Goal: Information Seeking & Learning: Learn about a topic

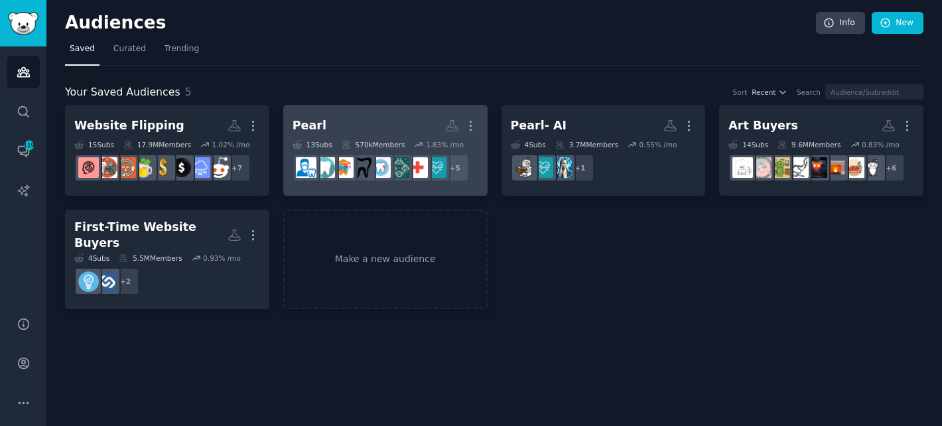
click at [384, 116] on h2 "Pearl More" at bounding box center [386, 125] width 186 height 23
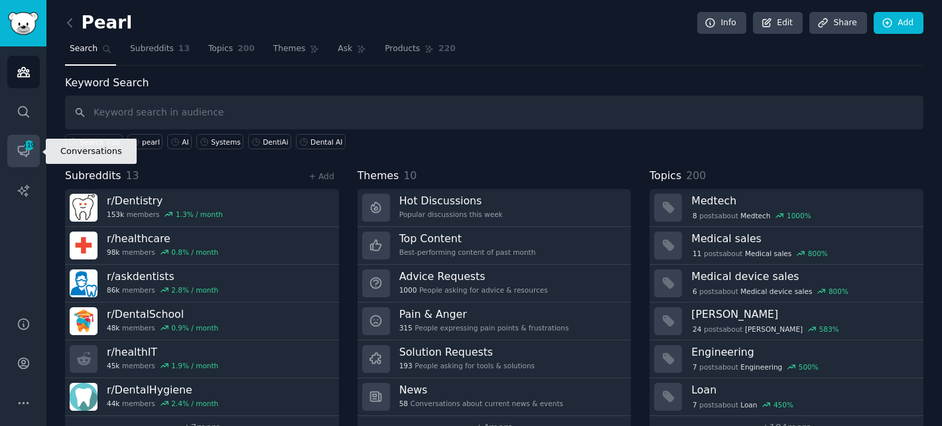
click at [31, 149] on span "119" at bounding box center [29, 145] width 12 height 9
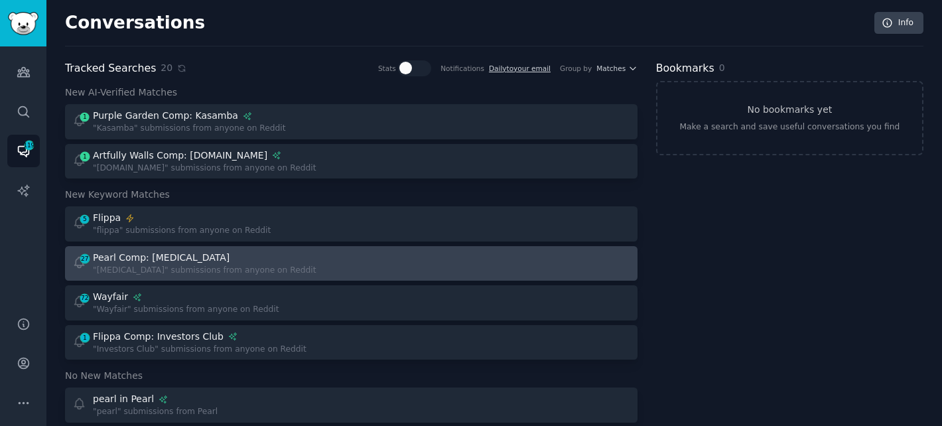
click at [259, 260] on div "Pearl Comp: [MEDICAL_DATA]" at bounding box center [205, 258] width 224 height 14
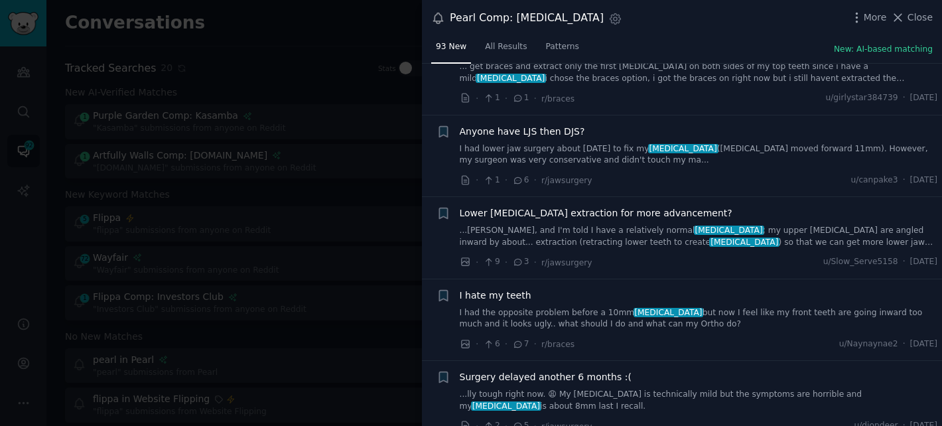
scroll to position [53, 0]
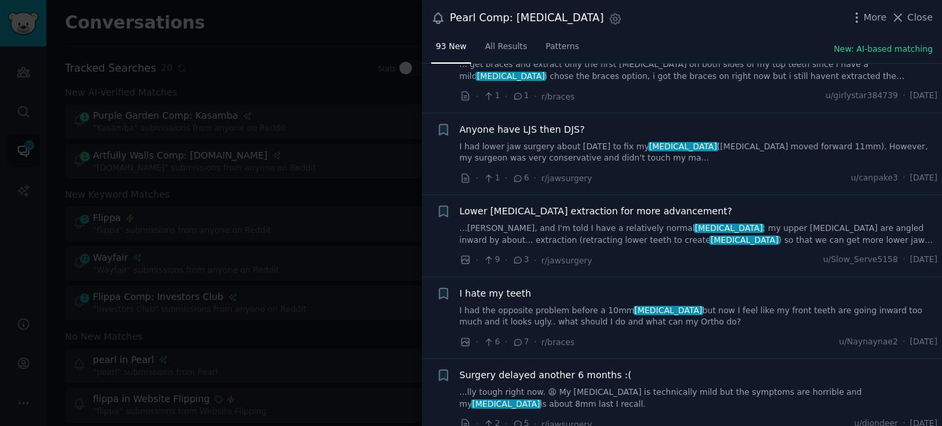
click at [360, 102] on div at bounding box center [471, 213] width 942 height 426
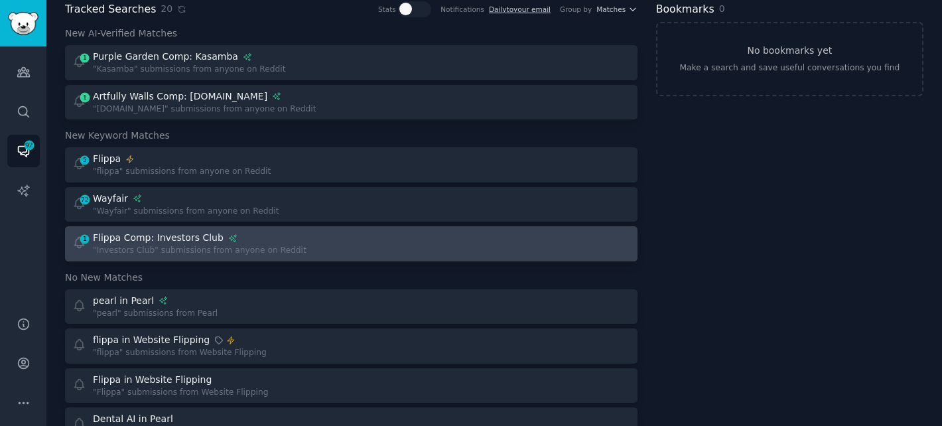
scroll to position [81, 0]
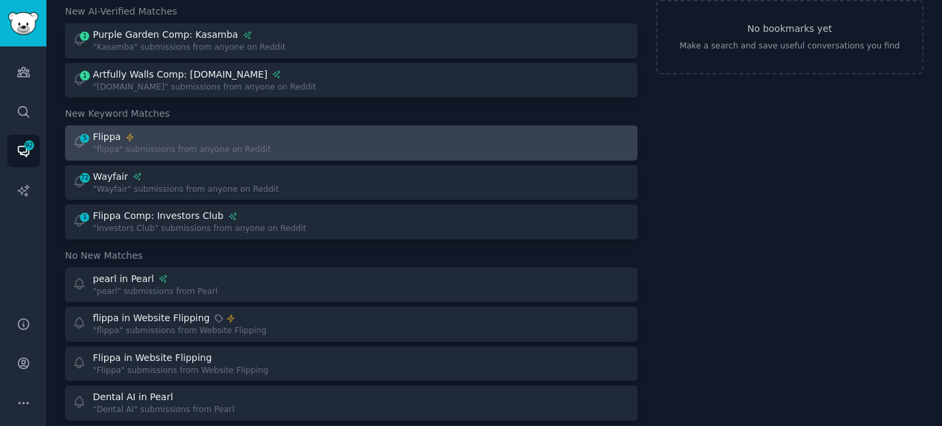
click at [238, 159] on link "5 Flippa "flippa" submissions from anyone on Reddit" at bounding box center [351, 142] width 573 height 35
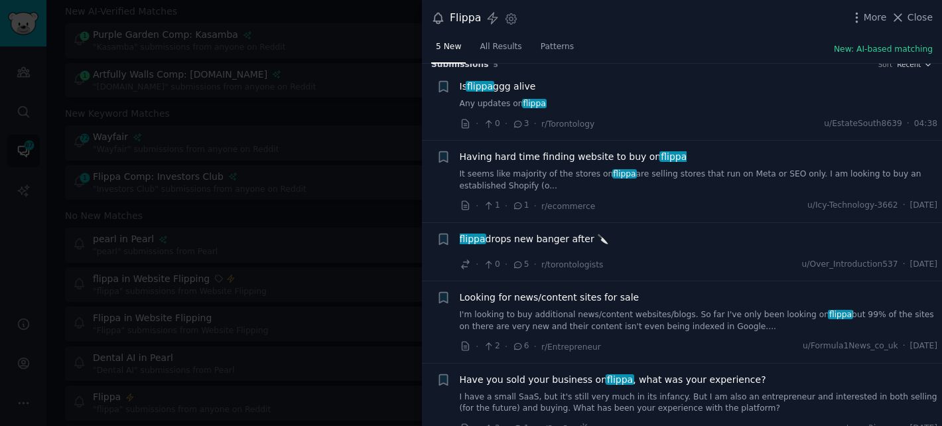
scroll to position [33, 0]
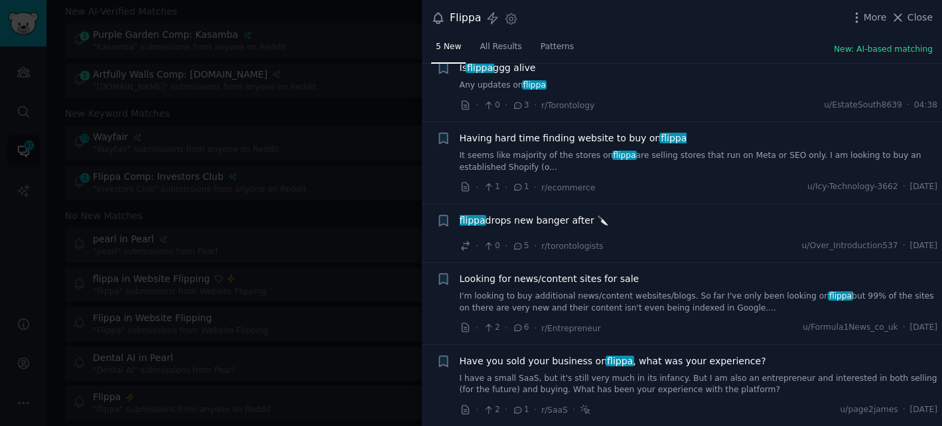
click at [603, 277] on span "Looking for news/content sites for sale" at bounding box center [550, 279] width 180 height 14
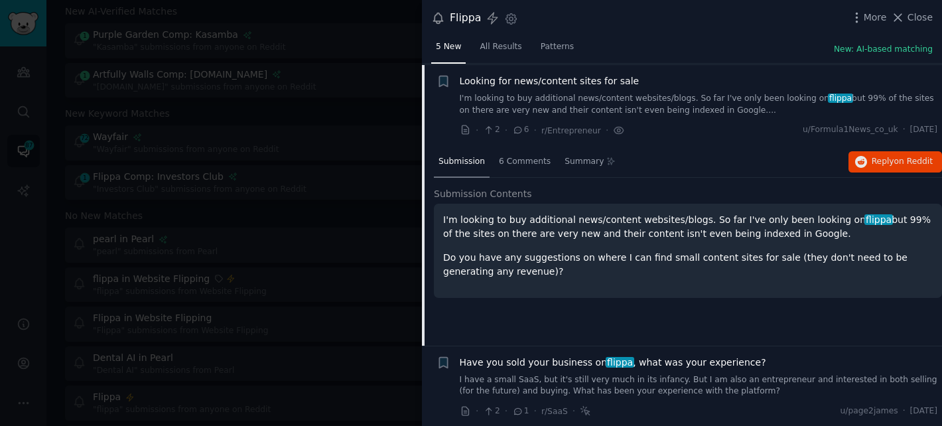
scroll to position [232, 0]
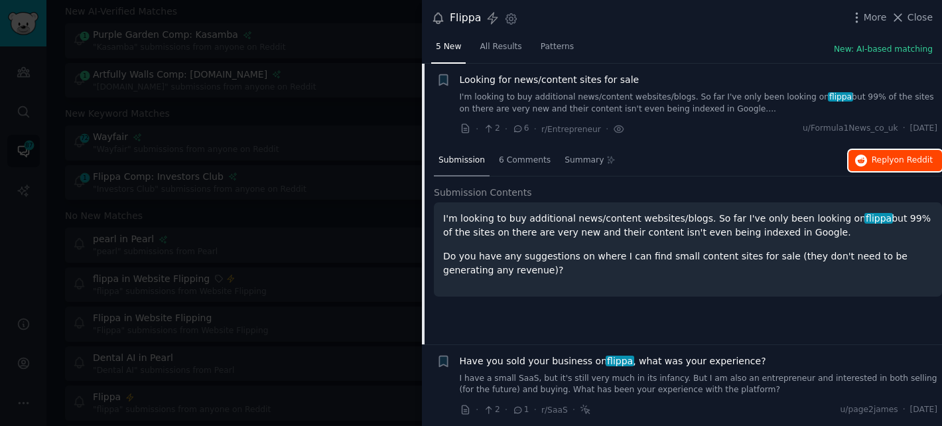
click at [913, 157] on span "on Reddit" at bounding box center [913, 159] width 38 height 9
click at [347, 106] on div at bounding box center [471, 213] width 942 height 426
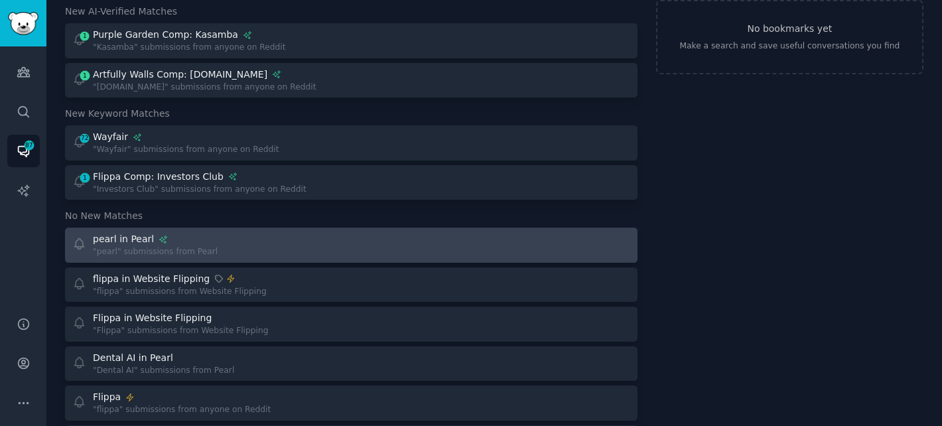
click at [268, 249] on div "pearl in Pearl "pearl" submissions from Pearl" at bounding box center [207, 245] width 270 height 26
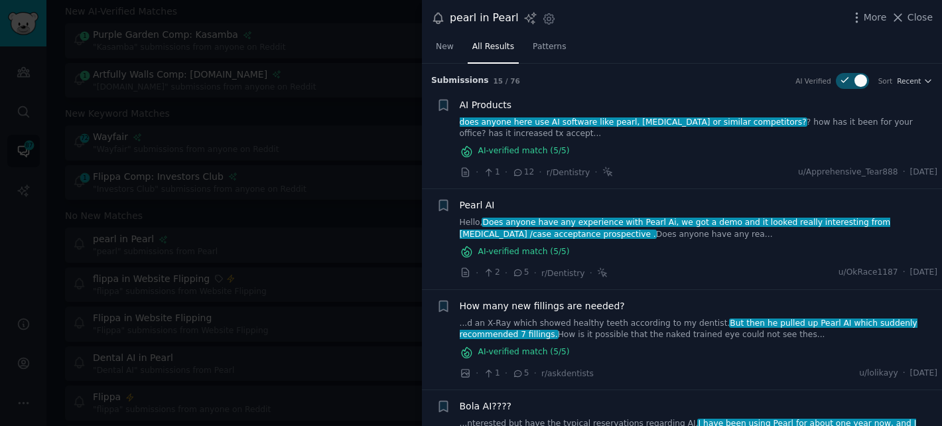
click at [827, 134] on link "does anyone here use AI software like pearl, [MEDICAL_DATA] or similar competit…" at bounding box center [699, 128] width 478 height 23
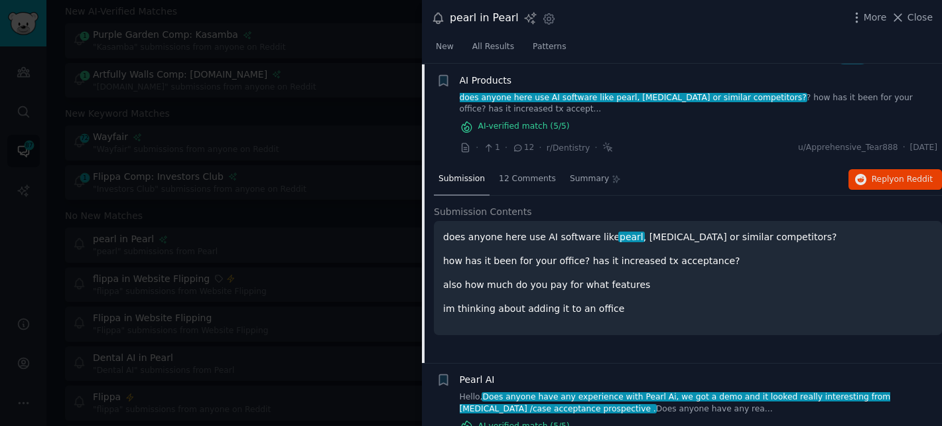
scroll to position [25, 0]
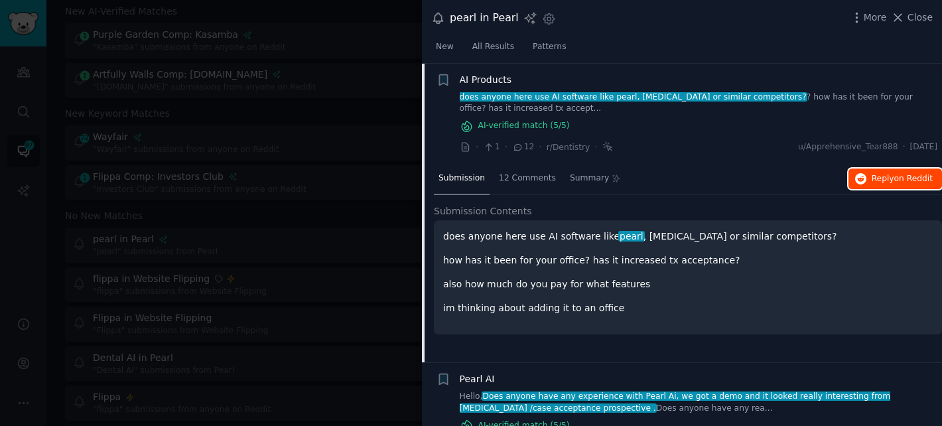
click at [898, 177] on span "on Reddit" at bounding box center [913, 178] width 38 height 9
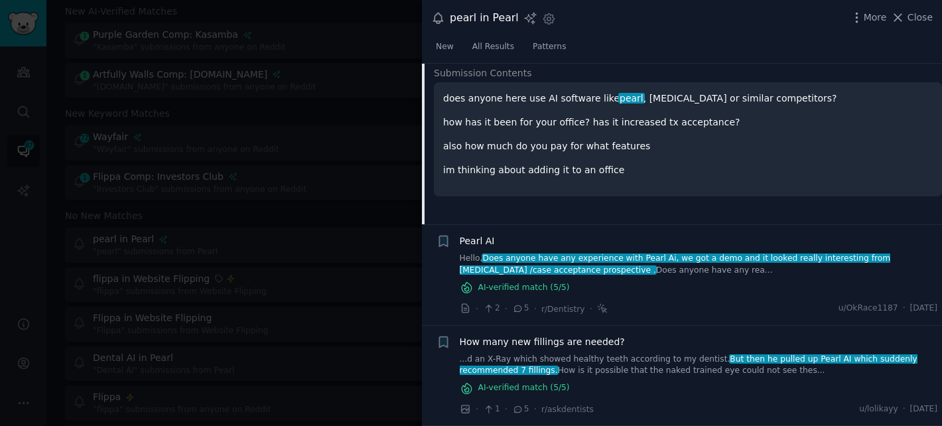
scroll to position [179, 0]
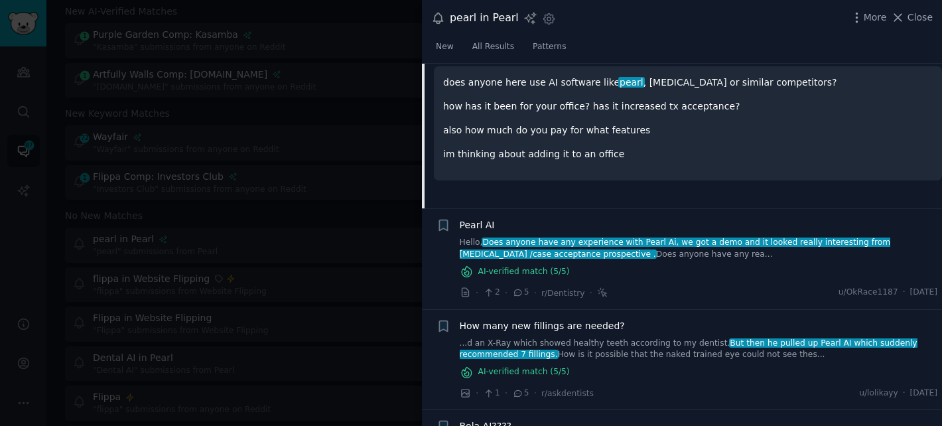
click at [545, 247] on link "Hello, Does anyone have any experience with [PERSON_NAME], we got a demo and it…" at bounding box center [699, 248] width 478 height 23
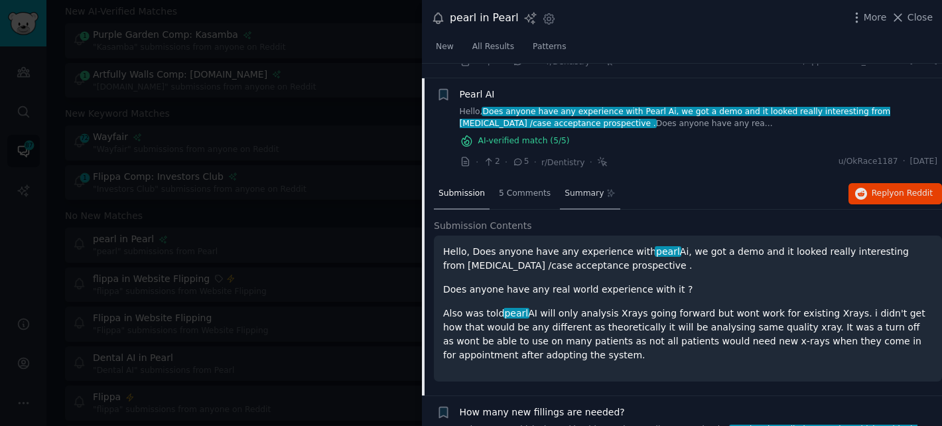
scroll to position [111, 0]
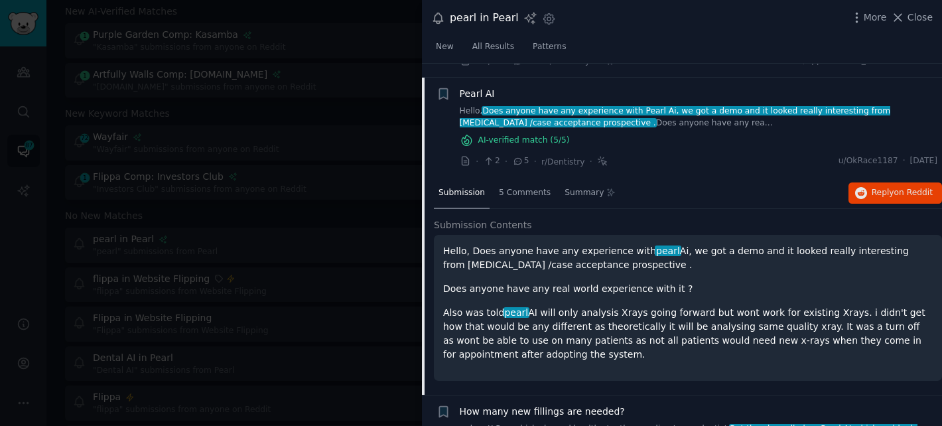
click at [874, 178] on div "Submission 5 Comments Summary Reply on Reddit" at bounding box center [688, 194] width 508 height 32
click at [874, 200] on button "Reply on Reddit" at bounding box center [896, 192] width 94 height 21
click at [366, 40] on div at bounding box center [471, 213] width 942 height 426
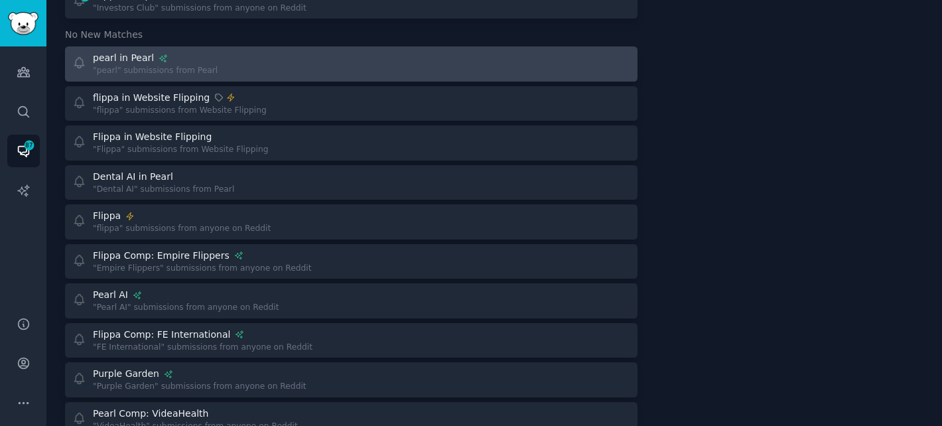
scroll to position [322, 0]
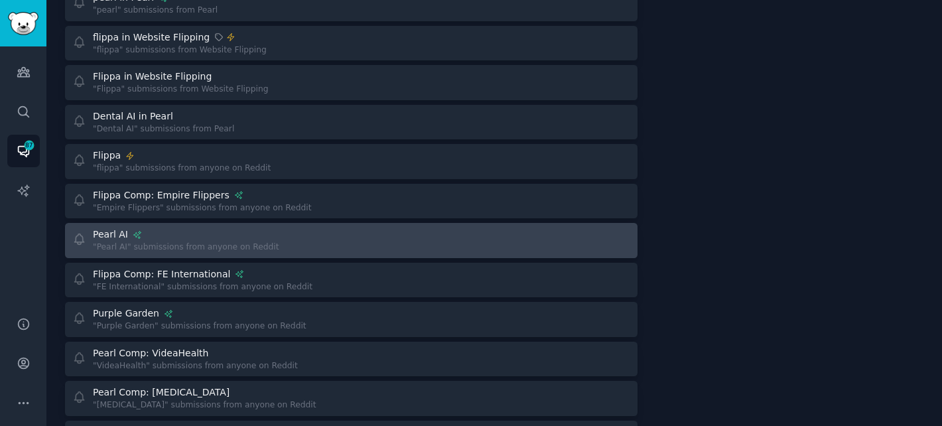
click at [330, 242] on div "Pearl AI "Pearl AI" submissions from anyone on Reddit" at bounding box center [207, 241] width 270 height 26
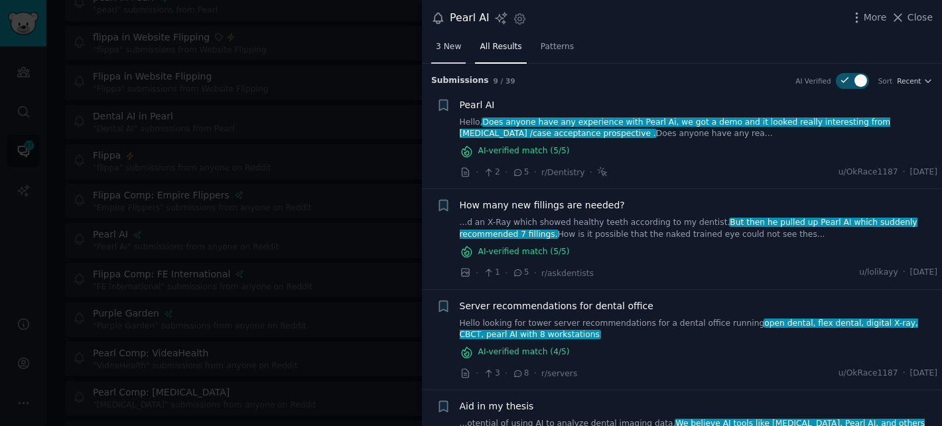
click at [459, 42] on span "3 New" at bounding box center [448, 47] width 25 height 12
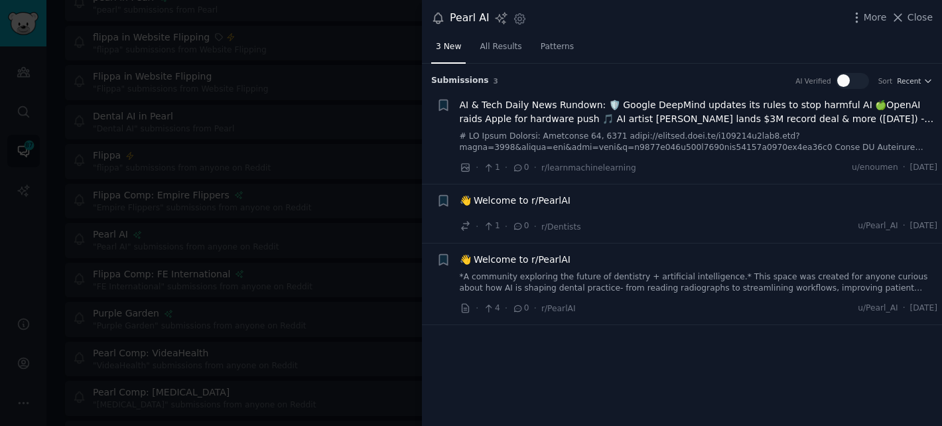
click at [656, 108] on span "AI & Tech Daily News Rundown: 🛡️ Google DeepMind updates its rules to stop harm…" at bounding box center [699, 112] width 478 height 28
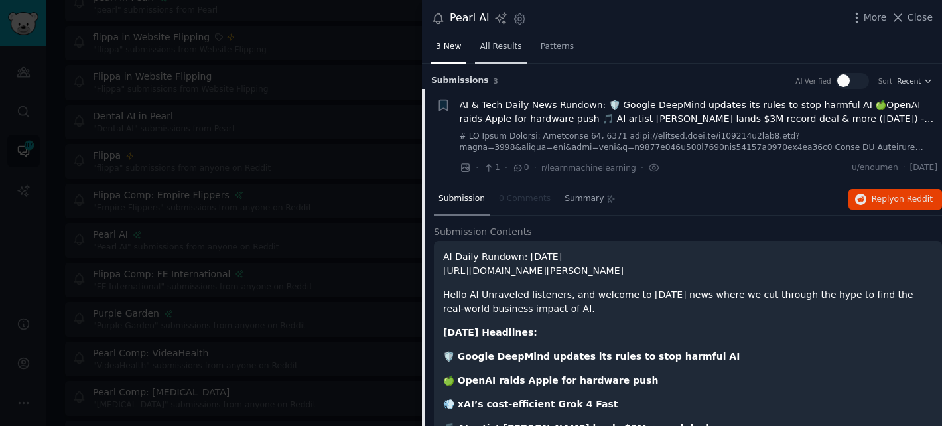
click at [486, 53] on link "All Results" at bounding box center [500, 49] width 51 height 27
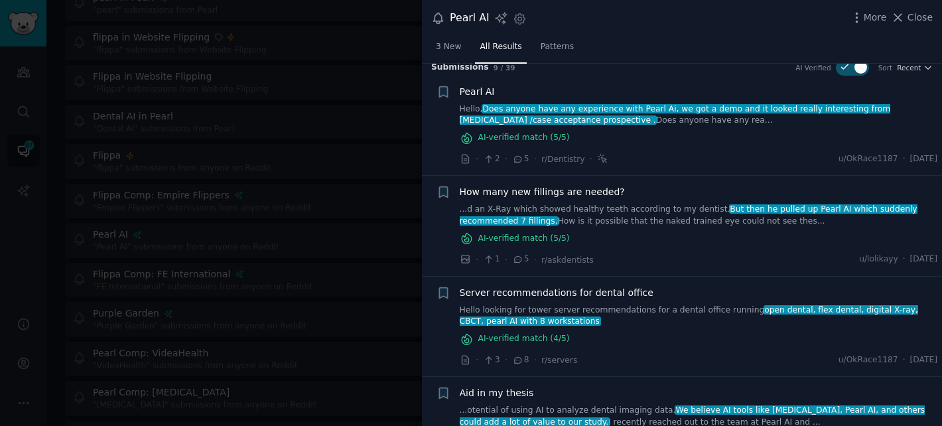
scroll to position [3, 0]
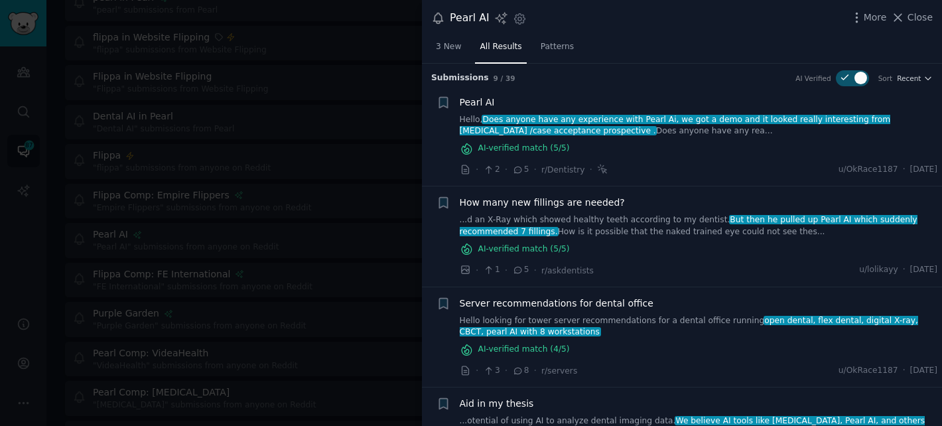
click at [641, 202] on div "How many new fillings are needed?" at bounding box center [699, 203] width 478 height 14
click at [595, 202] on span "How many new fillings are needed?" at bounding box center [542, 203] width 165 height 14
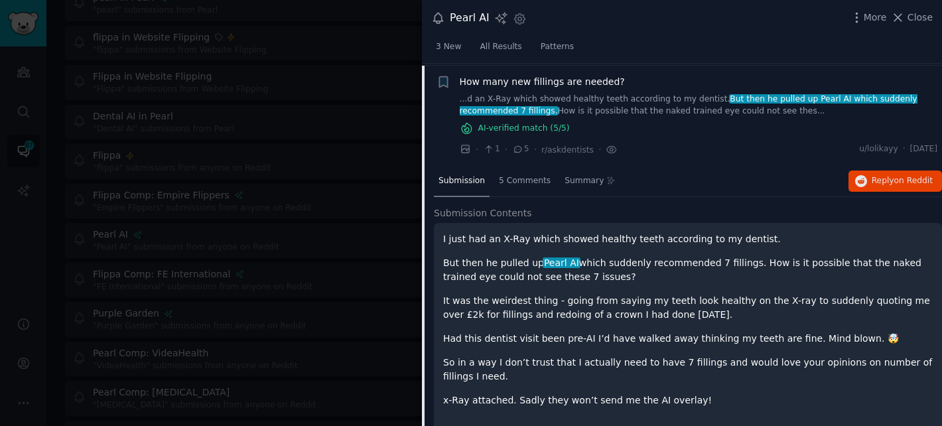
scroll to position [125, 0]
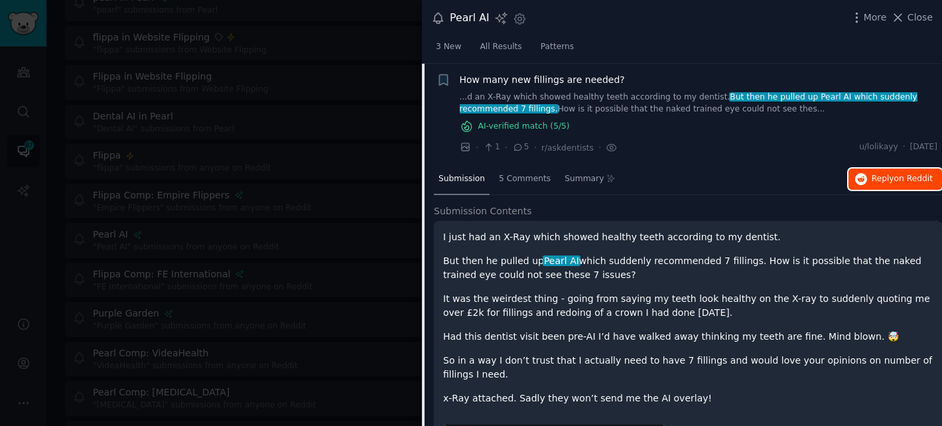
click at [905, 180] on span "on Reddit" at bounding box center [913, 178] width 38 height 9
click at [570, 52] on link "Patterns" at bounding box center [557, 49] width 42 height 27
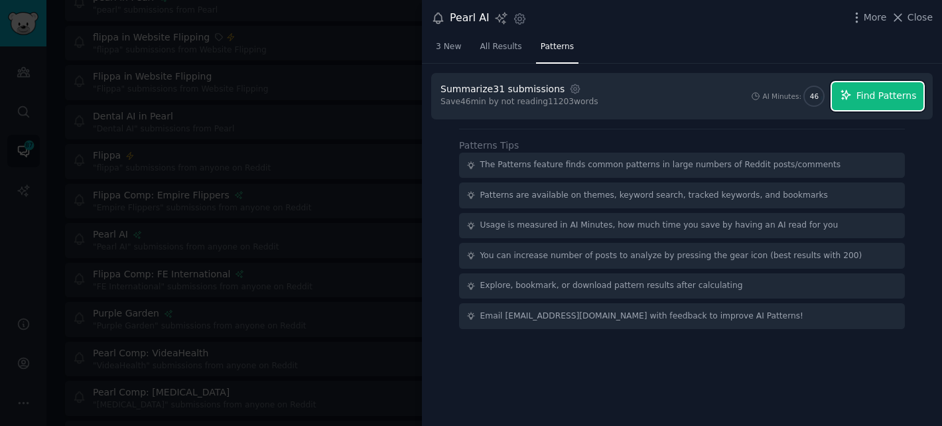
click at [856, 92] on button "Find Patterns" at bounding box center [878, 96] width 92 height 28
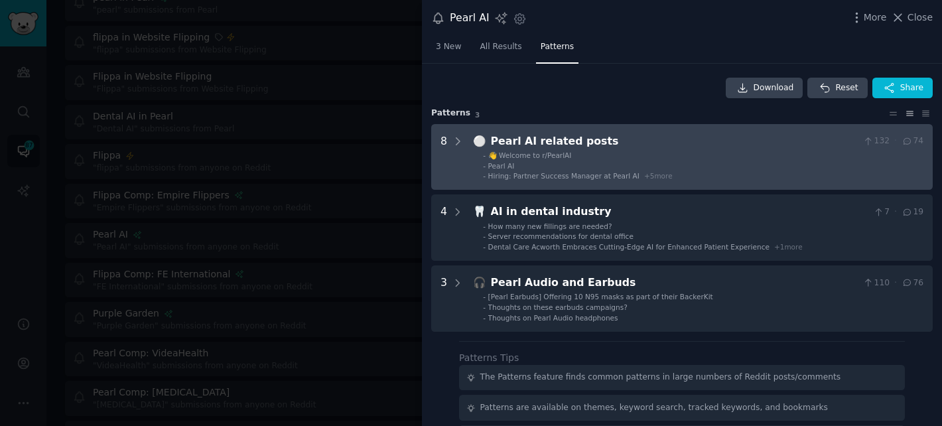
click at [735, 173] on li "- Hiring: Partner Success Manager at Pearl AI + 5 more" at bounding box center [703, 175] width 441 height 9
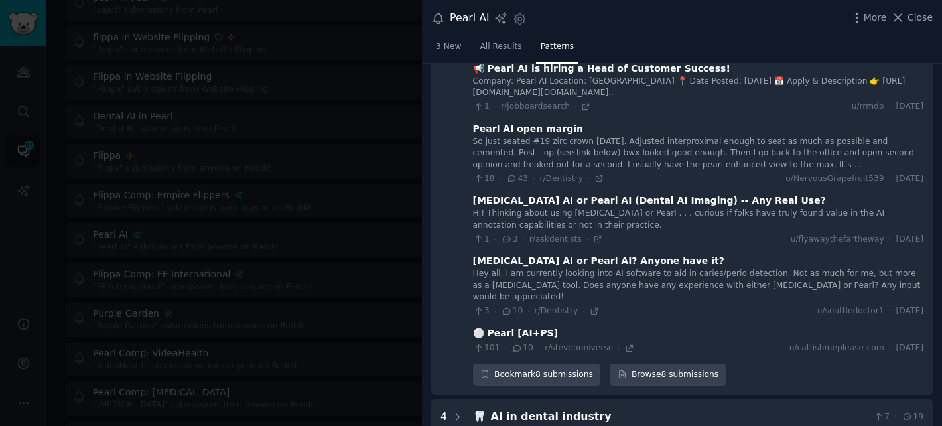
scroll to position [313, 0]
click at [644, 234] on div "1 · 3 · r/askdentists · u/flyawaythefartheway · [DATE]" at bounding box center [698, 240] width 451 height 12
click at [594, 235] on icon at bounding box center [597, 239] width 9 height 9
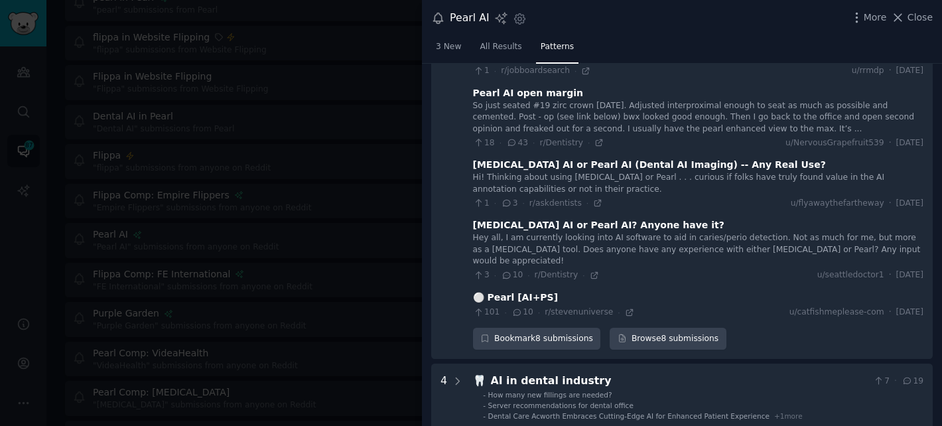
scroll to position [427, 0]
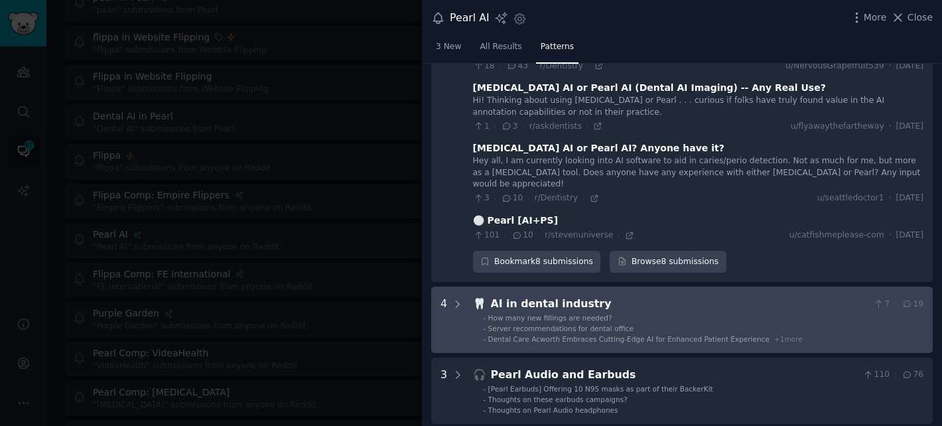
click at [641, 313] on li "- How many new fillings are needed?" at bounding box center [703, 317] width 441 height 9
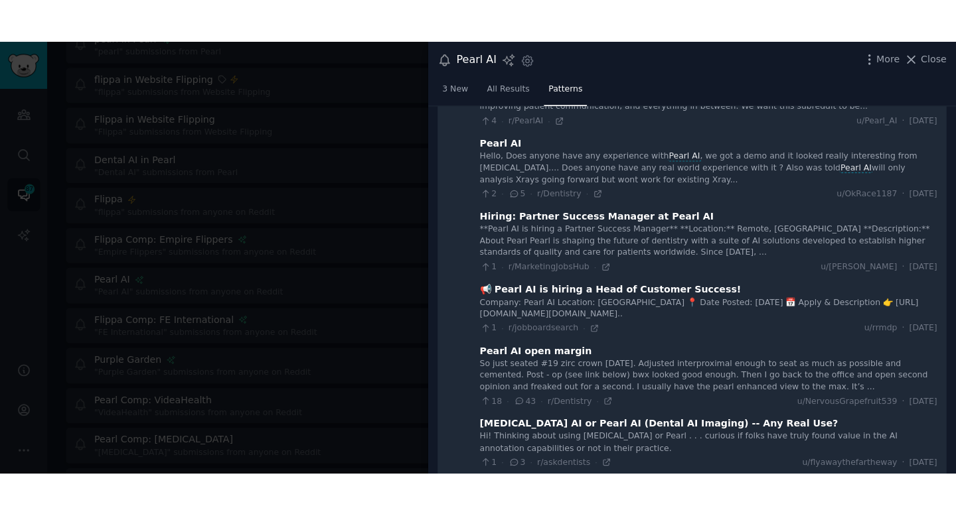
scroll to position [0, 0]
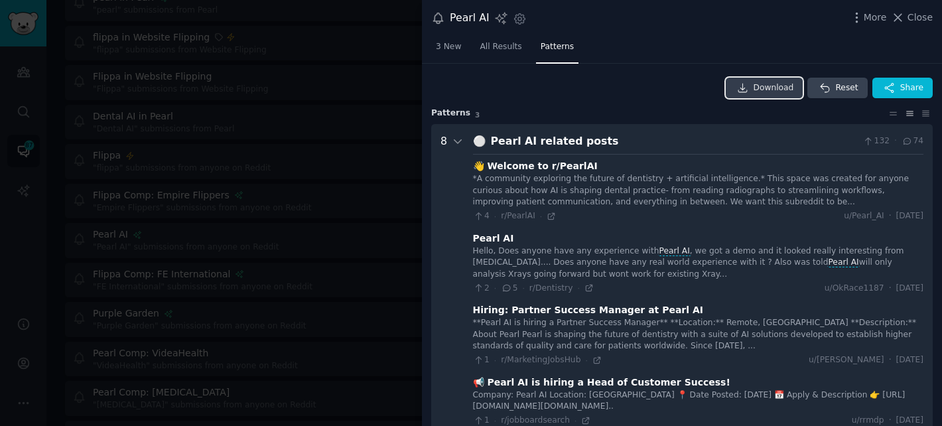
click at [758, 87] on span "Download" at bounding box center [774, 88] width 40 height 12
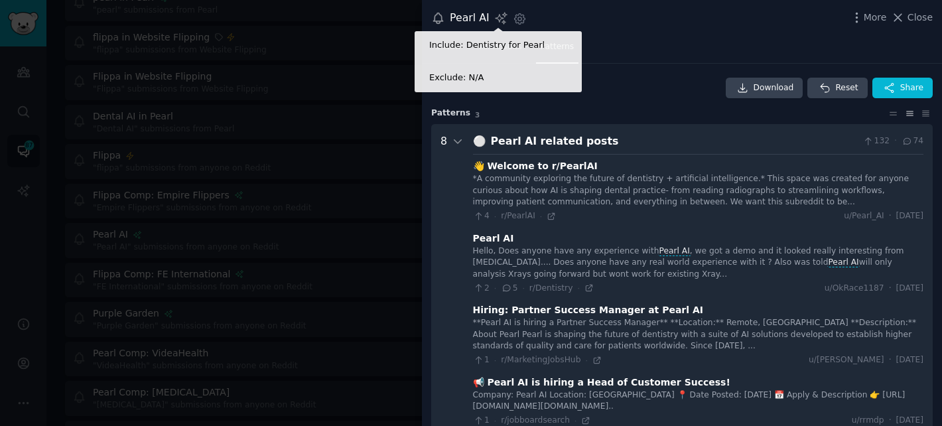
click at [498, 19] on icon at bounding box center [501, 18] width 11 height 11
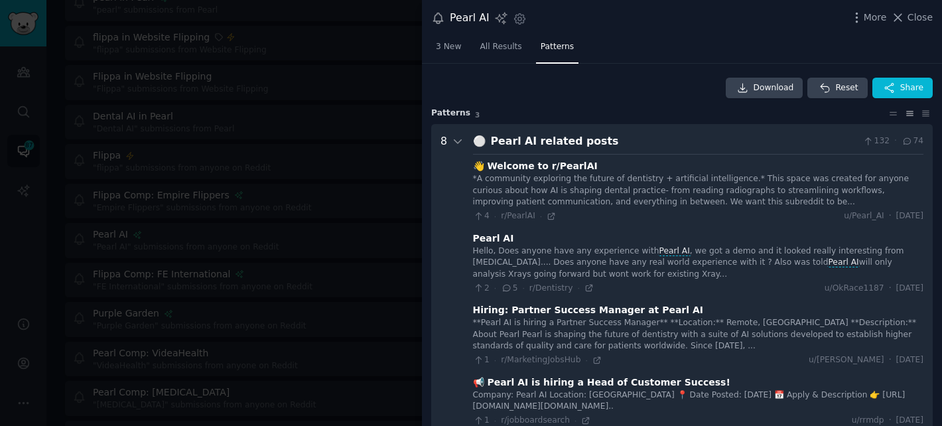
click at [600, 28] on div "Pearl AI Include: Dentistry for Pearl Exclude: N/A Settings More Close" at bounding box center [682, 18] width 520 height 36
click at [506, 45] on span "All Results" at bounding box center [501, 47] width 42 height 12
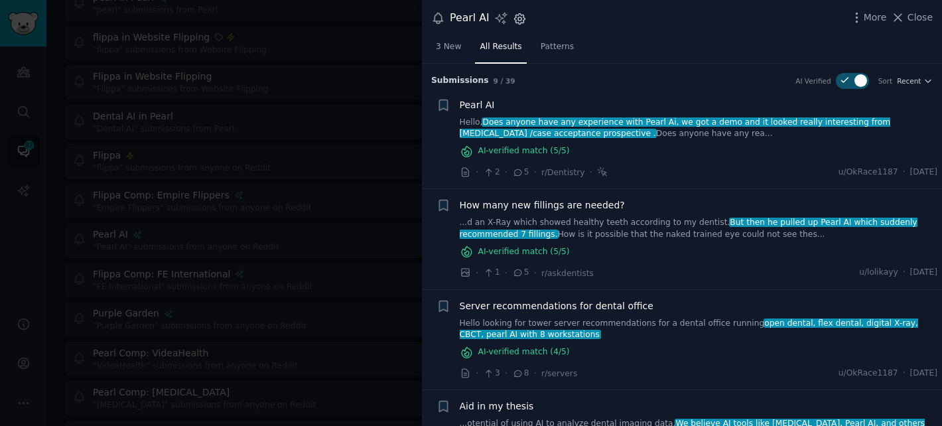
click at [518, 19] on icon "button" at bounding box center [519, 18] width 3 height 3
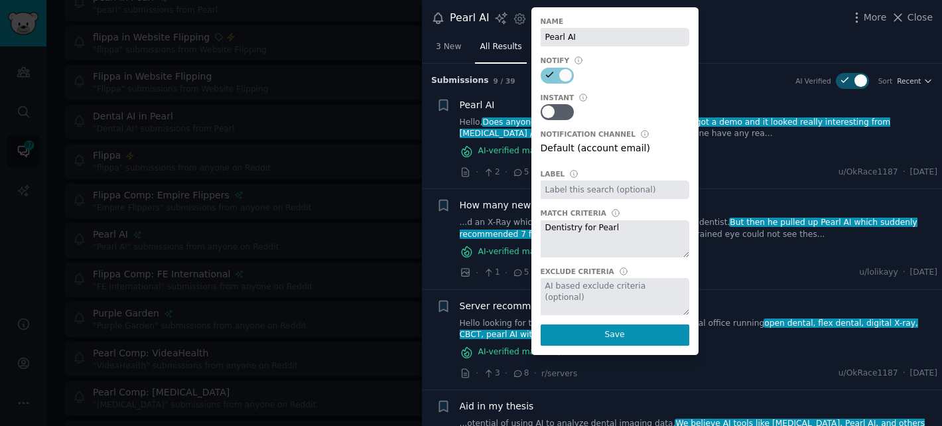
click at [737, 19] on div "Pearl AI Include: Dentistry for Pearl Exclude: N/A Settings Name Pearl AI Notif…" at bounding box center [682, 18] width 502 height 18
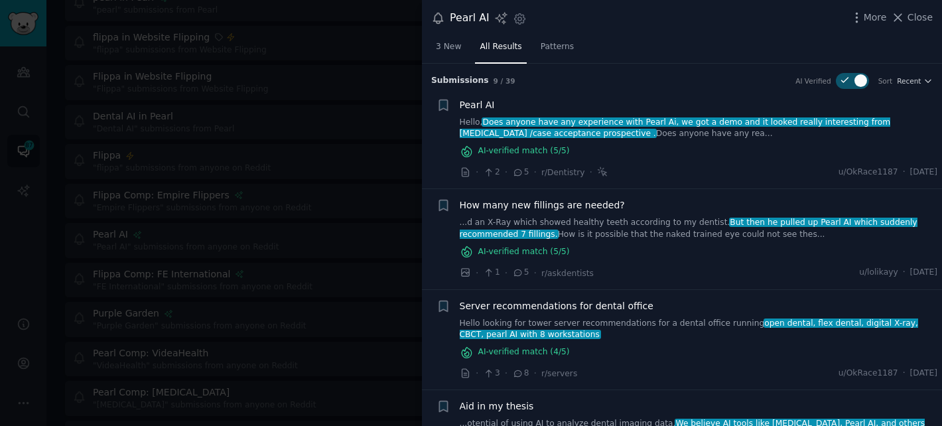
click at [871, 25] on div "More Close" at bounding box center [891, 17] width 83 height 17
click at [857, 17] on icon "button" at bounding box center [856, 17] width 1 height 9
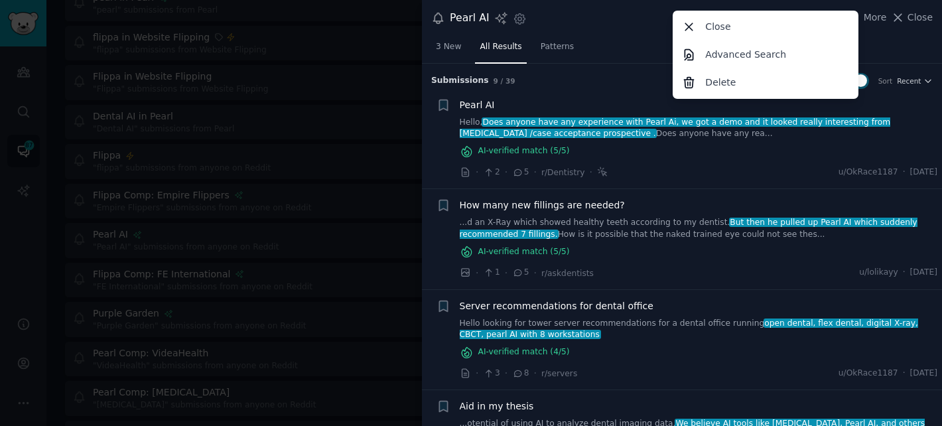
click at [648, 38] on div "3 New All Results Patterns" at bounding box center [682, 49] width 520 height 27
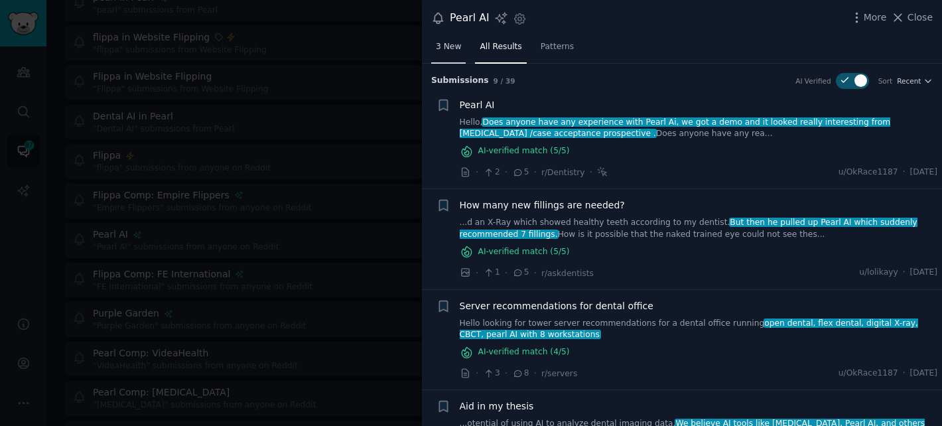
click at [457, 41] on span "3 New" at bounding box center [448, 47] width 25 height 12
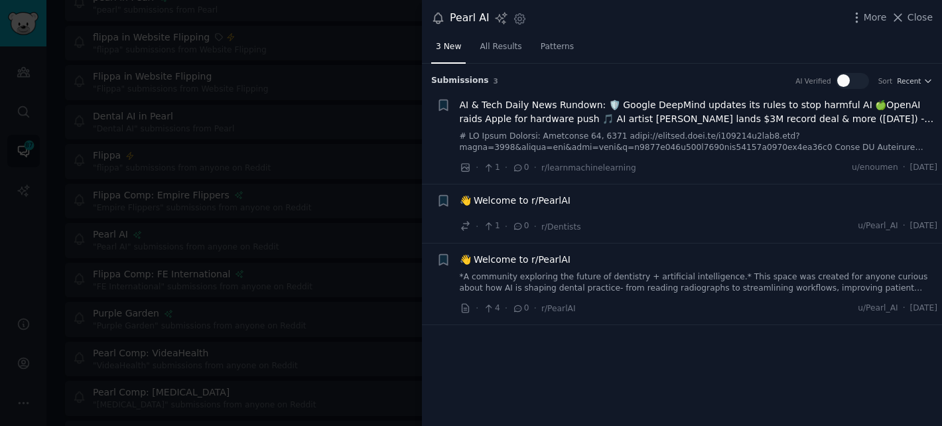
click at [608, 23] on div "Pearl AI Include: Dentistry for Pearl Exclude: N/A Settings More Close" at bounding box center [682, 18] width 502 height 18
click at [922, 23] on span "Close" at bounding box center [920, 18] width 25 height 14
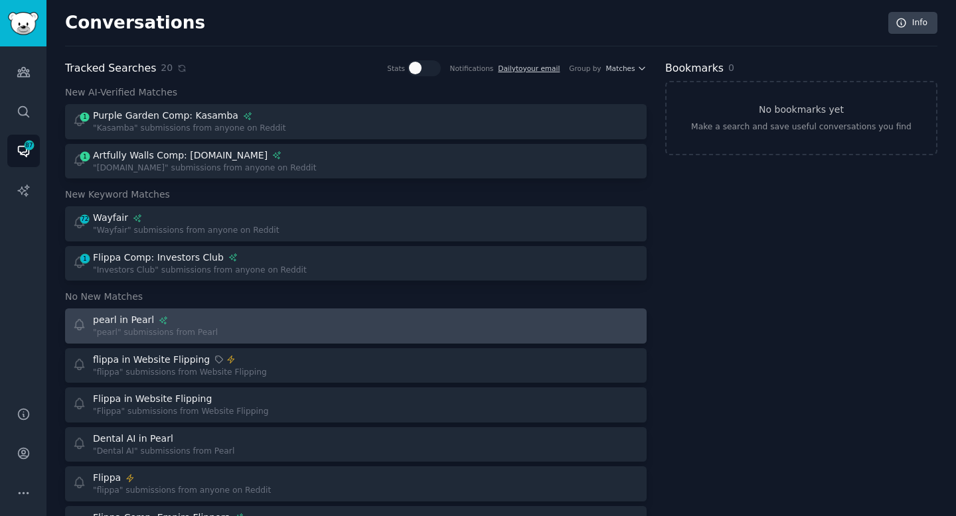
click at [252, 326] on div "pearl in Pearl "pearl" submissions from Pearl" at bounding box center [209, 326] width 275 height 26
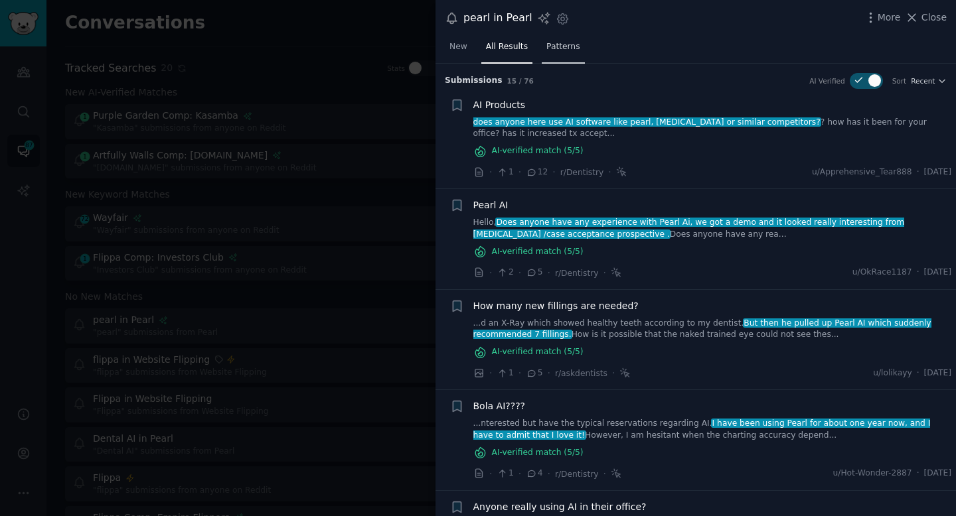
click at [561, 48] on span "Patterns" at bounding box center [562, 47] width 33 height 12
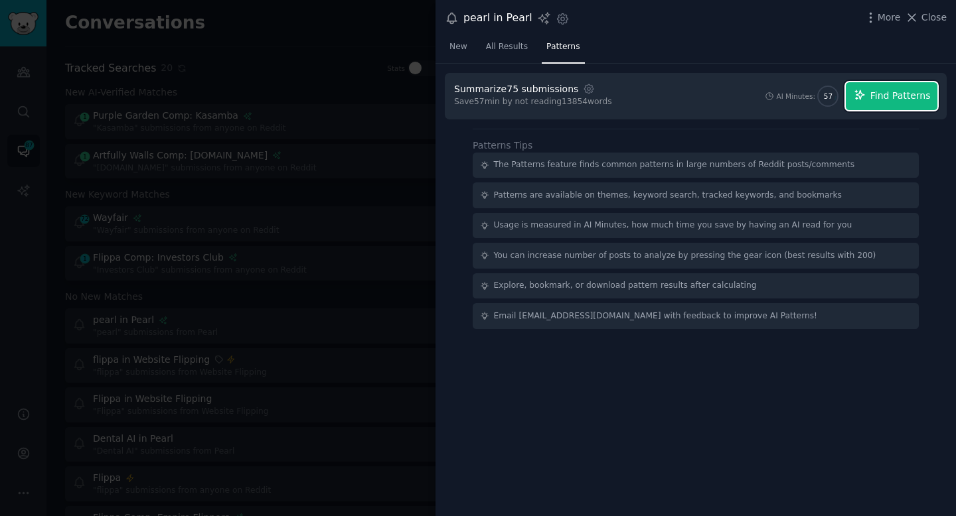
click at [870, 96] on button "Find Patterns" at bounding box center [891, 96] width 92 height 28
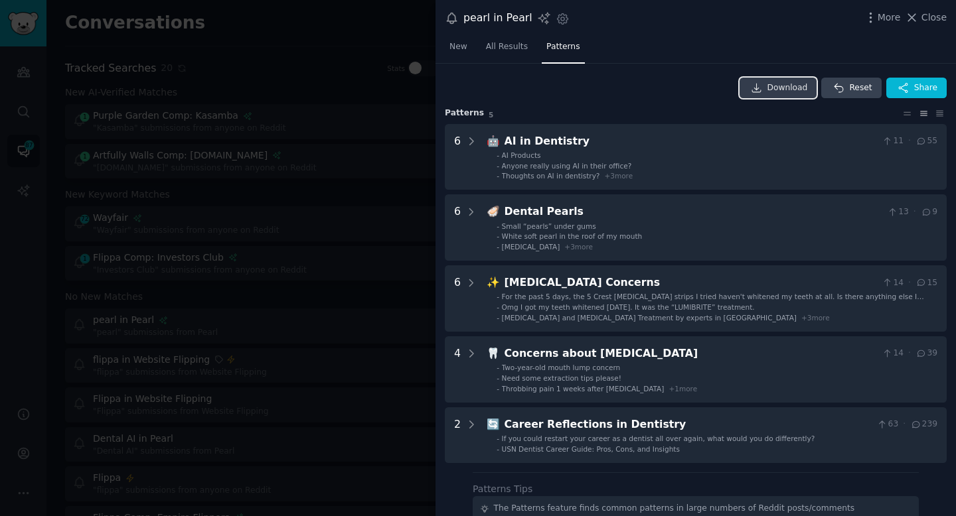
click at [783, 86] on span "Download" at bounding box center [787, 88] width 40 height 12
click at [936, 113] on icon at bounding box center [939, 113] width 7 height 5
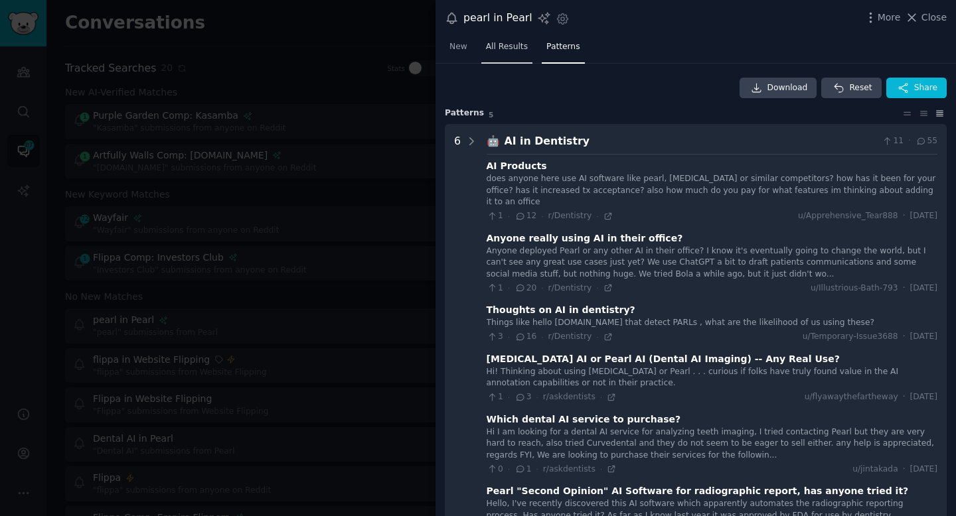
click at [494, 49] on span "All Results" at bounding box center [507, 47] width 42 height 12
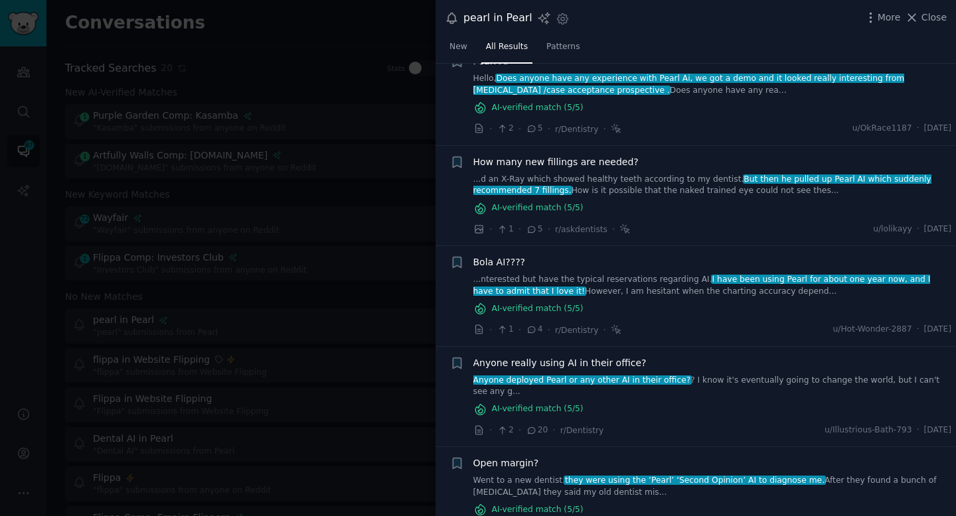
scroll to position [146, 0]
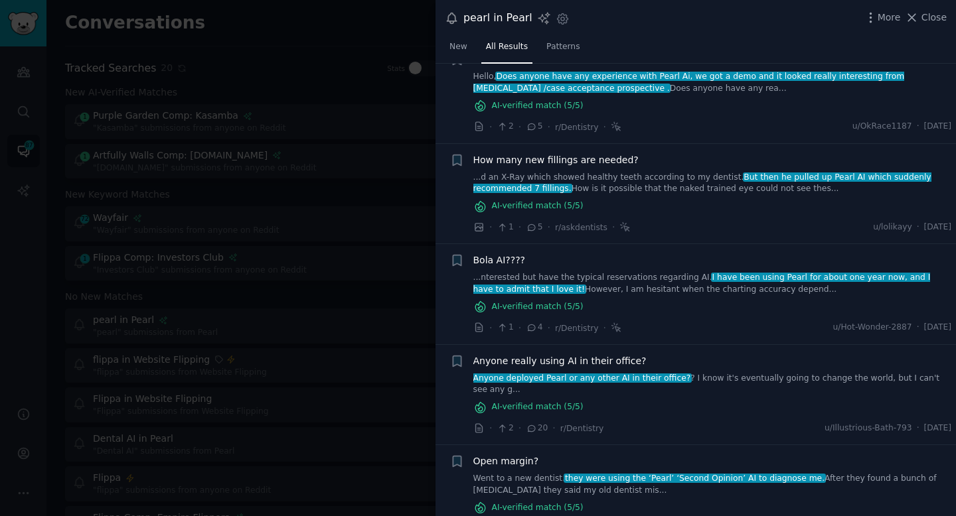
click at [665, 290] on link "...nterested but have the typical reservations regarding AI. I have been using …" at bounding box center [712, 283] width 478 height 23
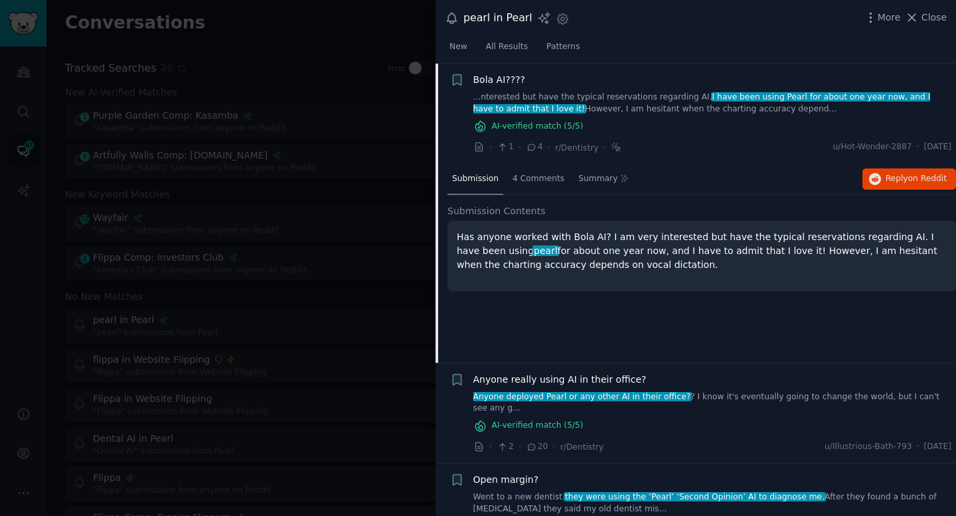
scroll to position [326, 0]
click at [886, 179] on span "Reply on Reddit" at bounding box center [915, 179] width 61 height 12
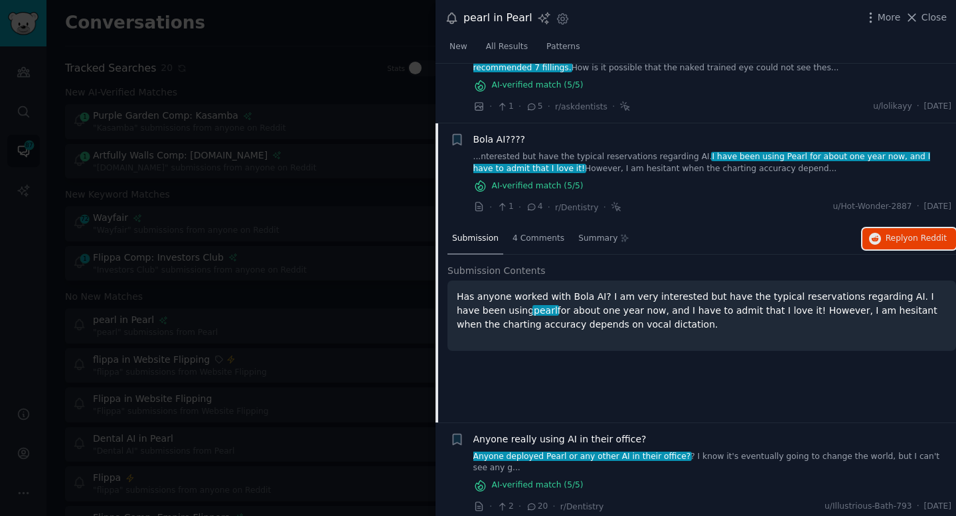
scroll to position [0, 0]
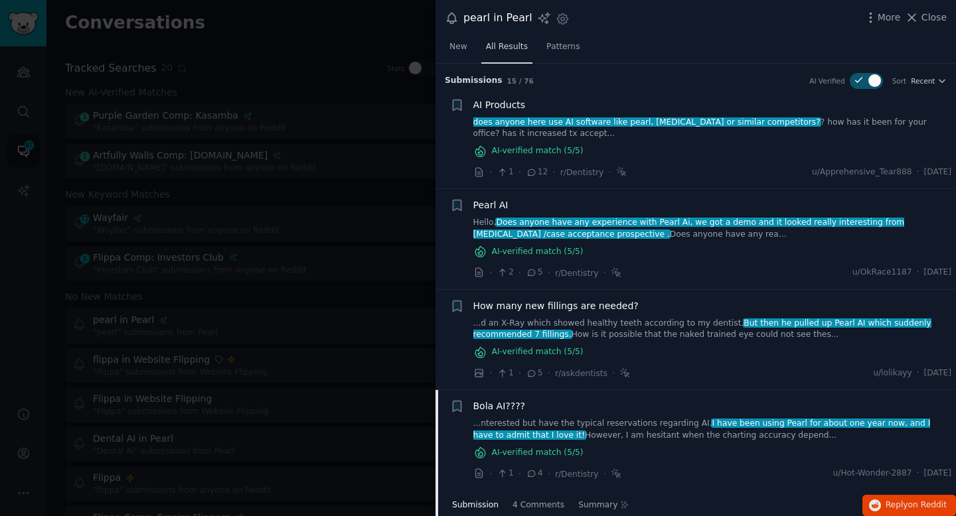
click at [514, 47] on span "All Results" at bounding box center [507, 47] width 42 height 12
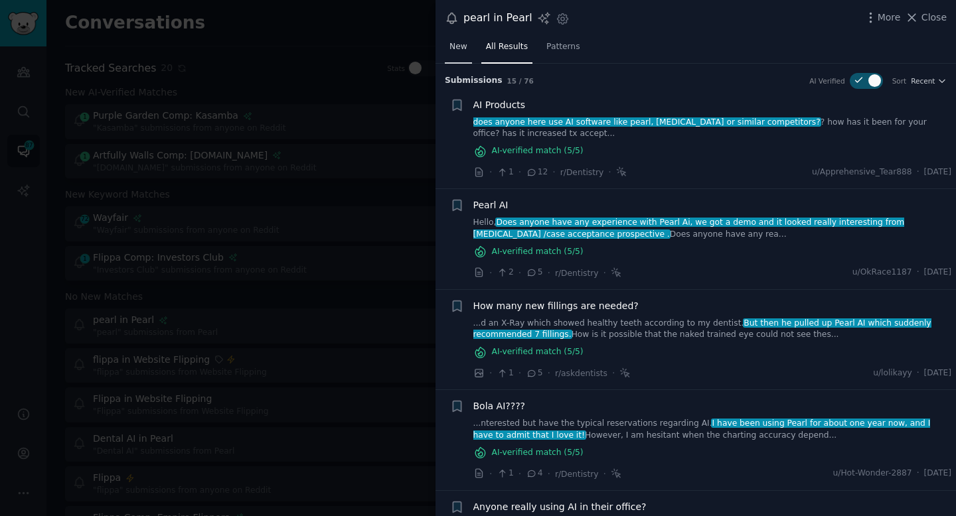
click at [464, 52] on link "New" at bounding box center [458, 49] width 27 height 27
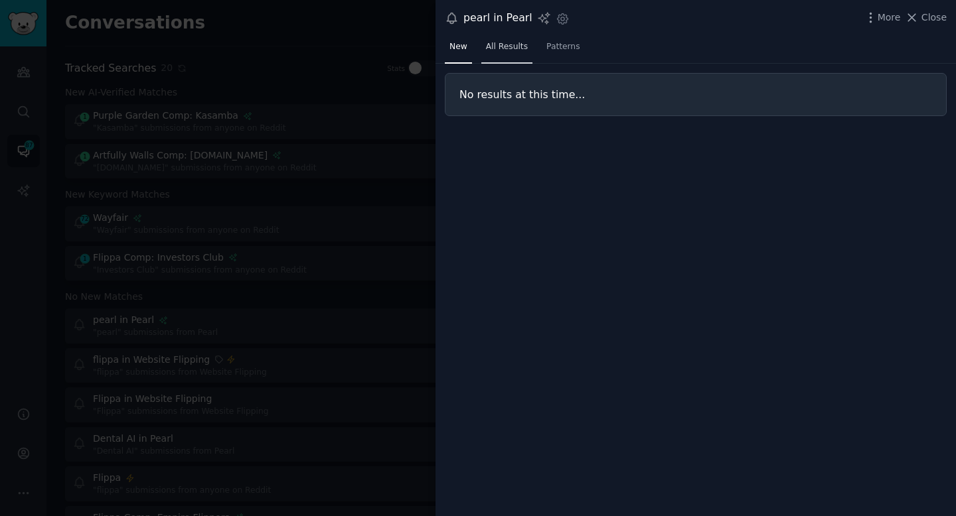
click at [505, 51] on span "All Results" at bounding box center [507, 47] width 42 height 12
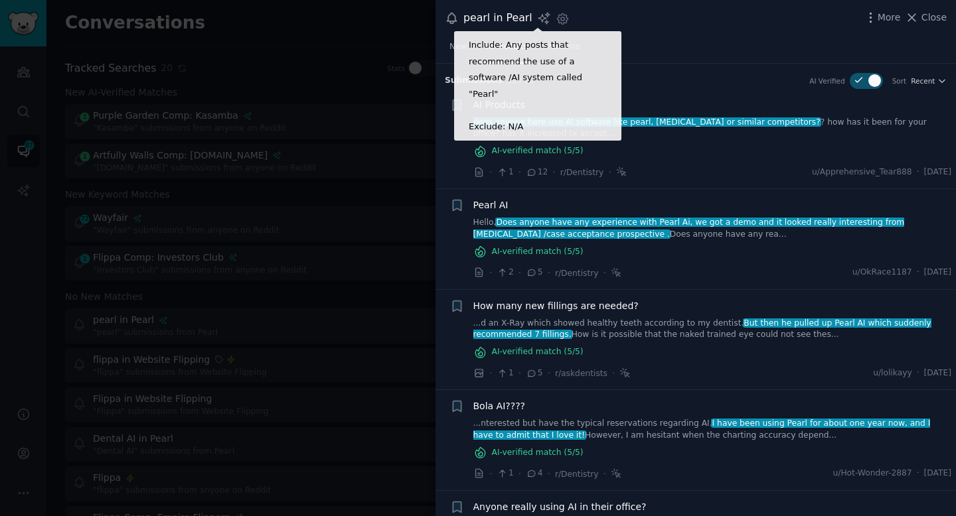
click at [539, 20] on icon at bounding box center [544, 18] width 14 height 14
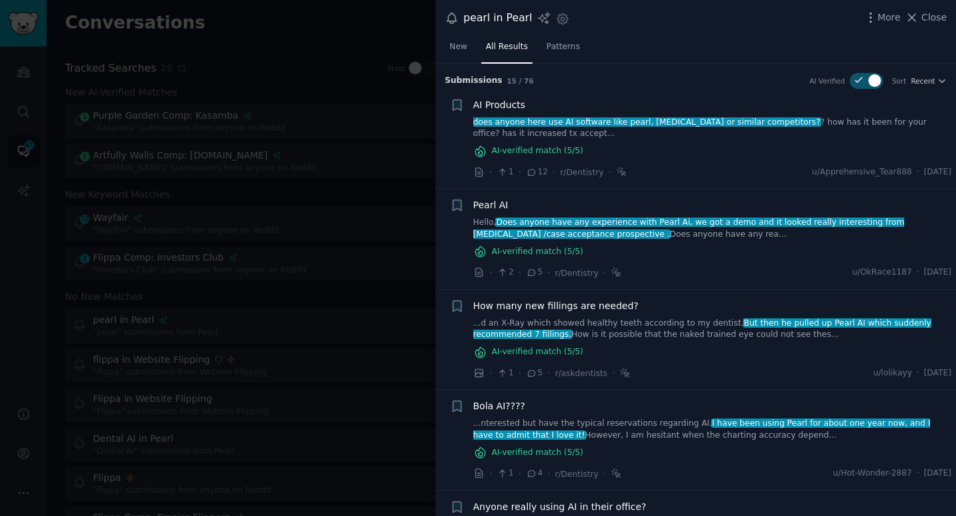
click at [663, 52] on div "New All Results Patterns" at bounding box center [695, 49] width 520 height 27
click at [942, 15] on div "pearl in Pearl Include: Any posts that recommend the use of a software /AI syst…" at bounding box center [695, 18] width 520 height 36
click at [914, 16] on icon at bounding box center [911, 17] width 7 height 7
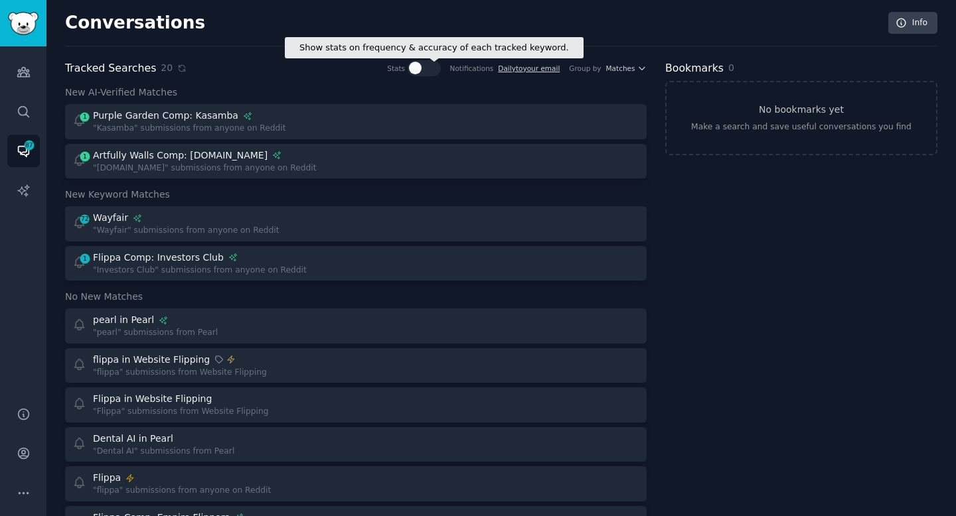
click at [427, 70] on div at bounding box center [429, 68] width 7 height 13
checkbox input "true"
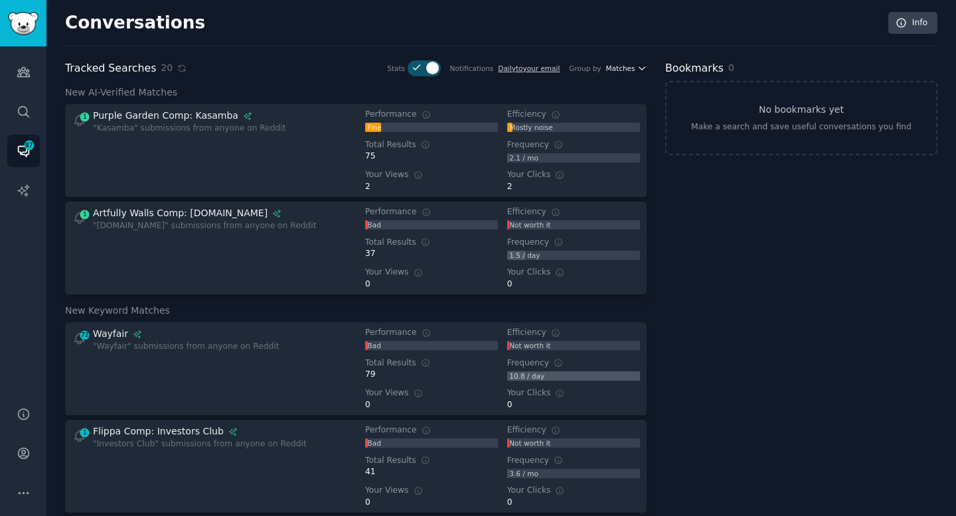
click at [620, 70] on span "Matches" at bounding box center [620, 68] width 29 height 9
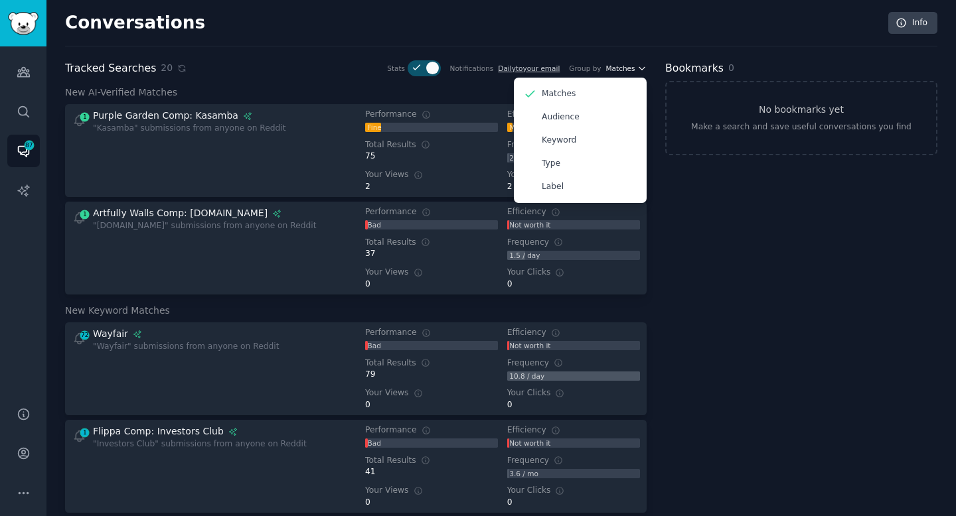
click at [620, 70] on span "Matches" at bounding box center [620, 68] width 29 height 9
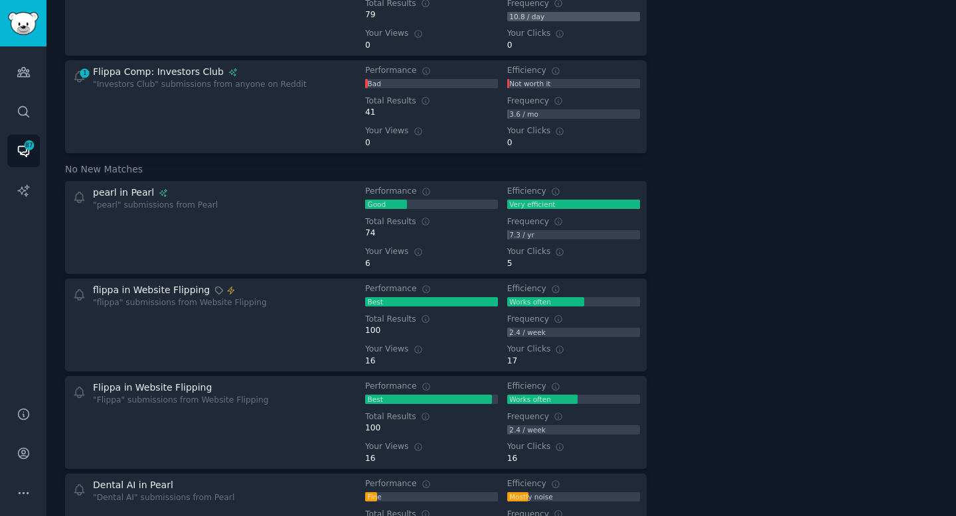
scroll to position [360, 0]
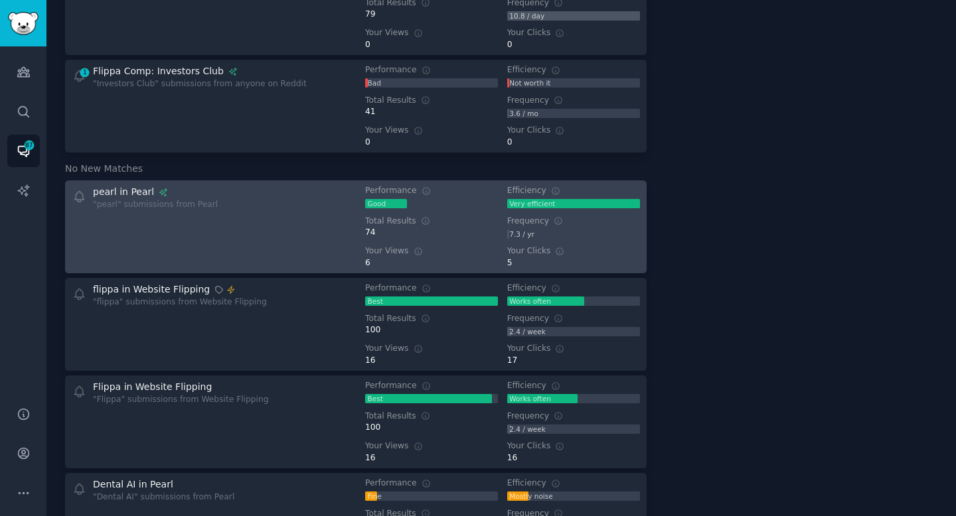
click at [332, 242] on div "pearl in Pearl "pearl" submissions from Pearl" at bounding box center [209, 227] width 275 height 84
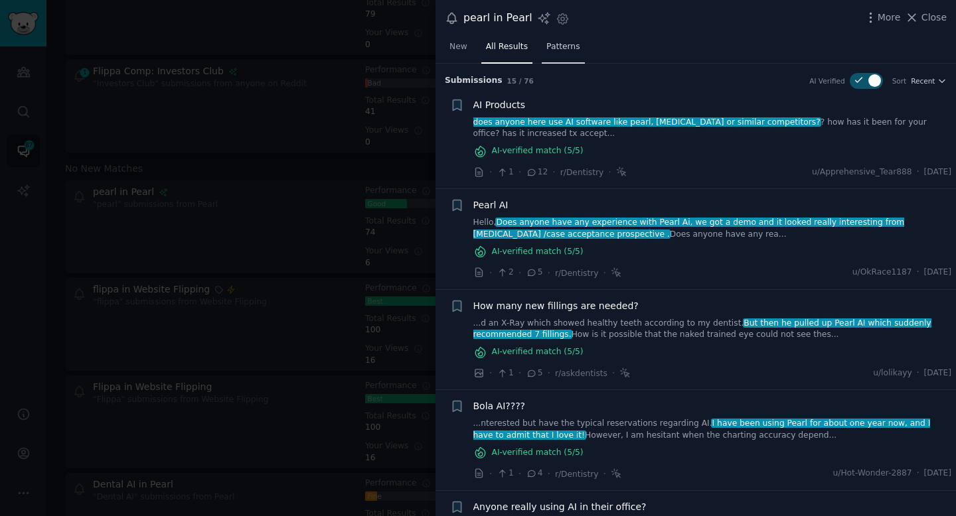
click at [561, 52] on span "Patterns" at bounding box center [562, 47] width 33 height 12
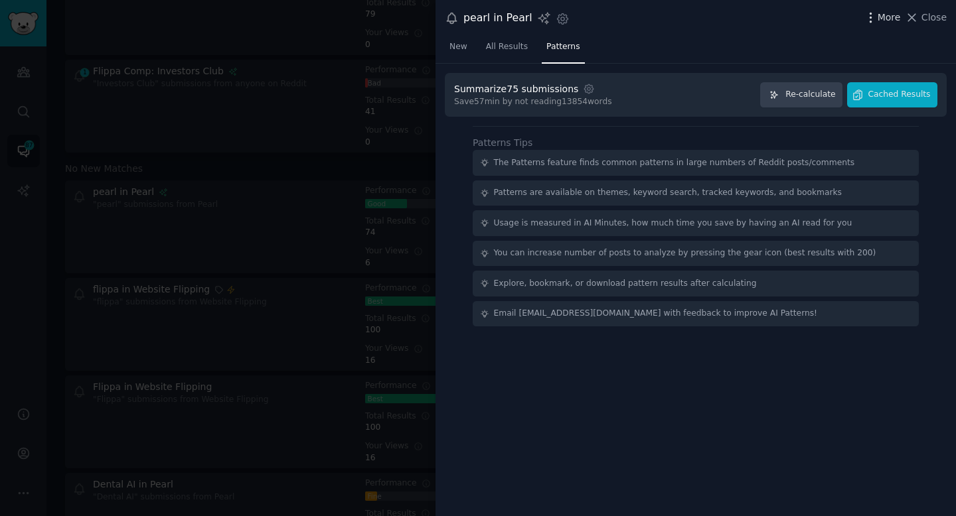
click at [885, 16] on span "More" at bounding box center [888, 18] width 23 height 14
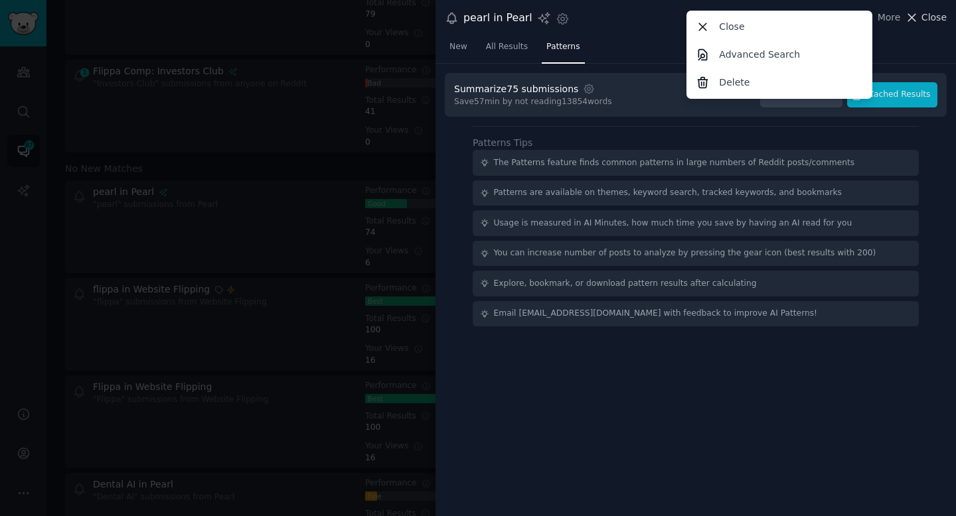
click at [908, 21] on icon at bounding box center [911, 18] width 14 height 14
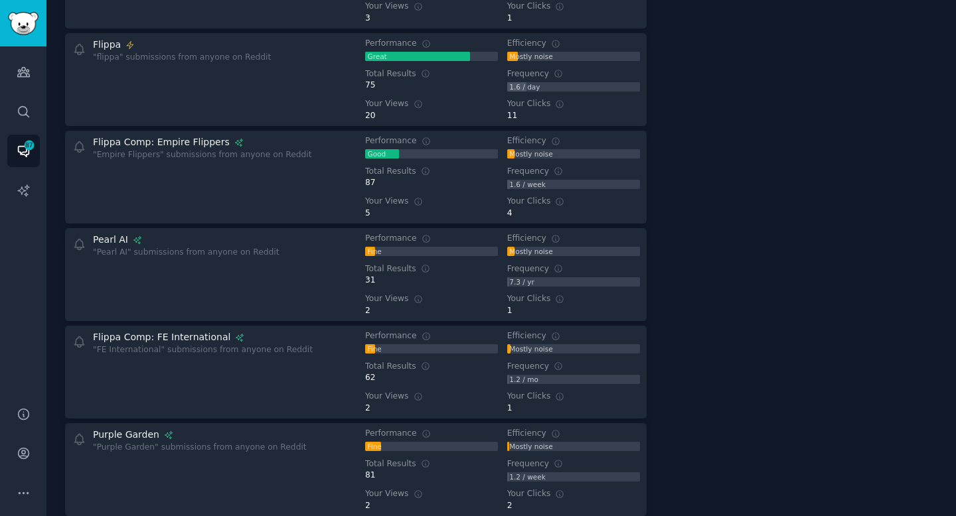
scroll to position [902, 0]
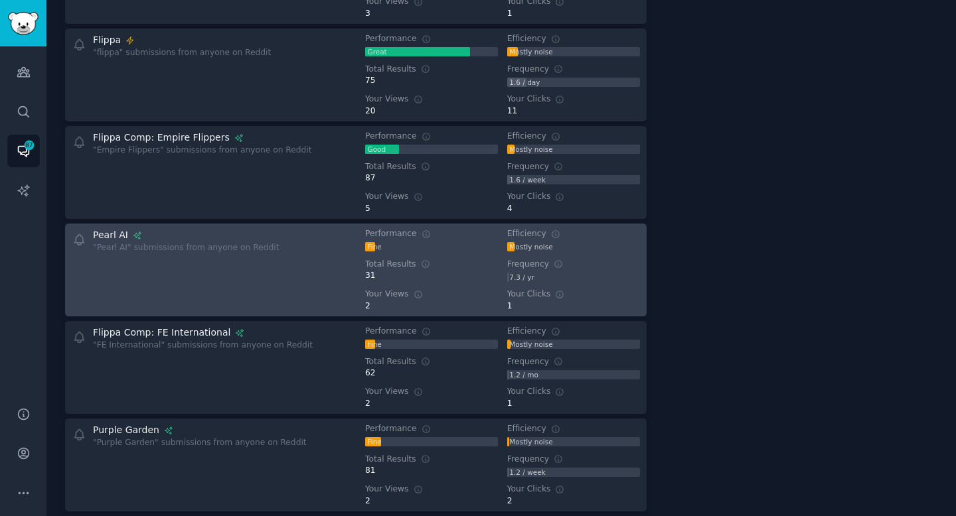
click at [335, 260] on div "Pearl AI "Pearl AI" submissions from anyone on Reddit" at bounding box center [209, 270] width 275 height 84
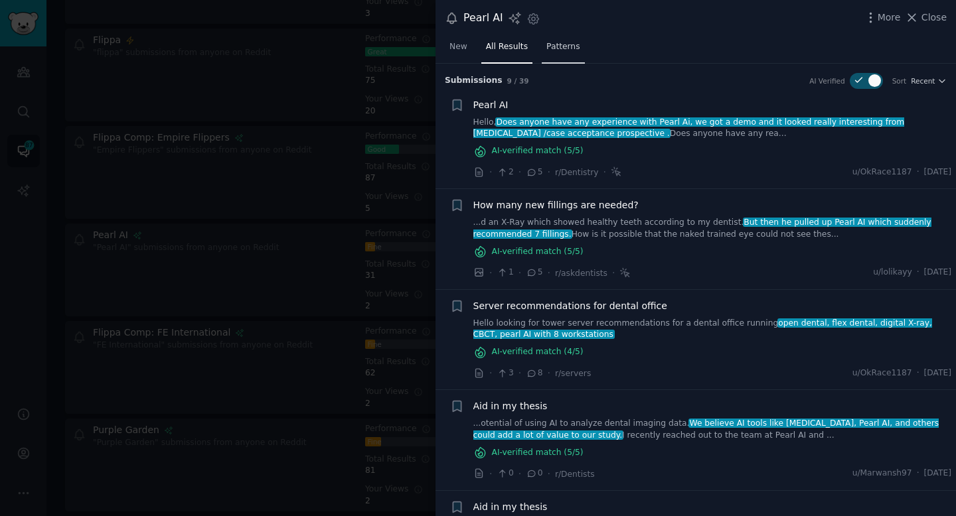
click at [566, 46] on span "Patterns" at bounding box center [562, 47] width 33 height 12
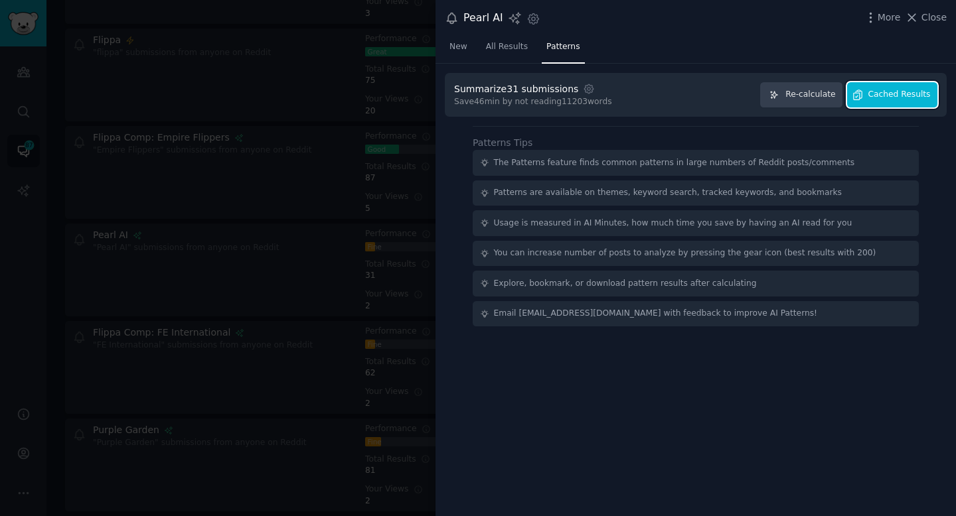
click at [863, 98] on icon "button" at bounding box center [857, 95] width 12 height 12
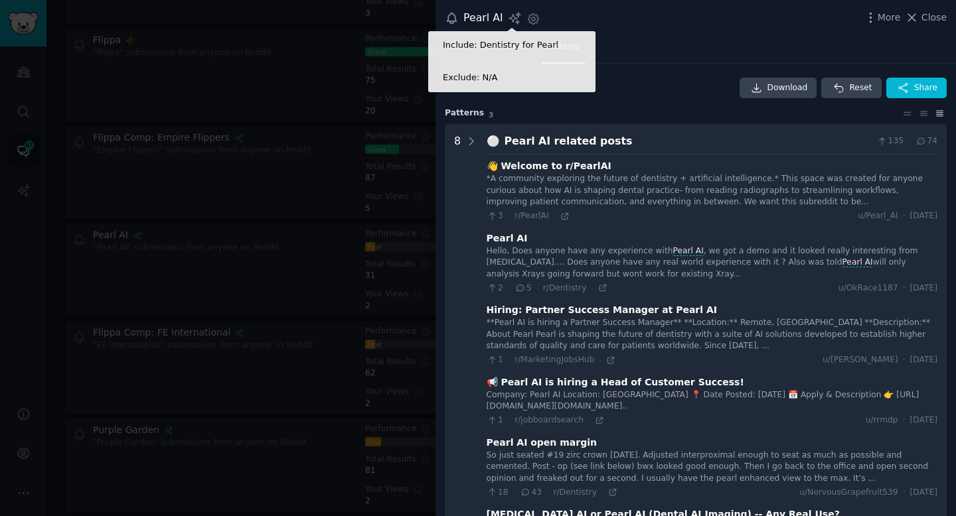
click at [512, 17] on icon at bounding box center [515, 18] width 14 height 14
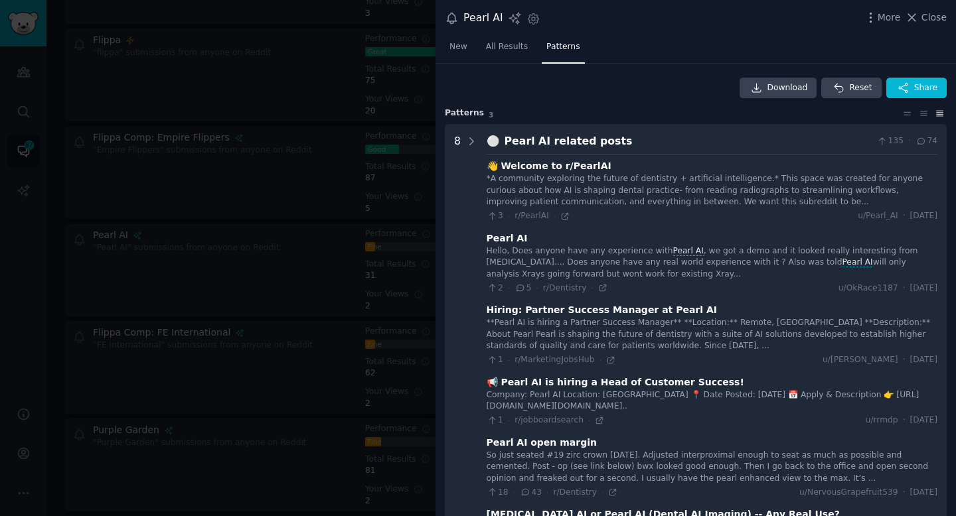
click at [660, 45] on div "New All Results Patterns" at bounding box center [695, 49] width 520 height 27
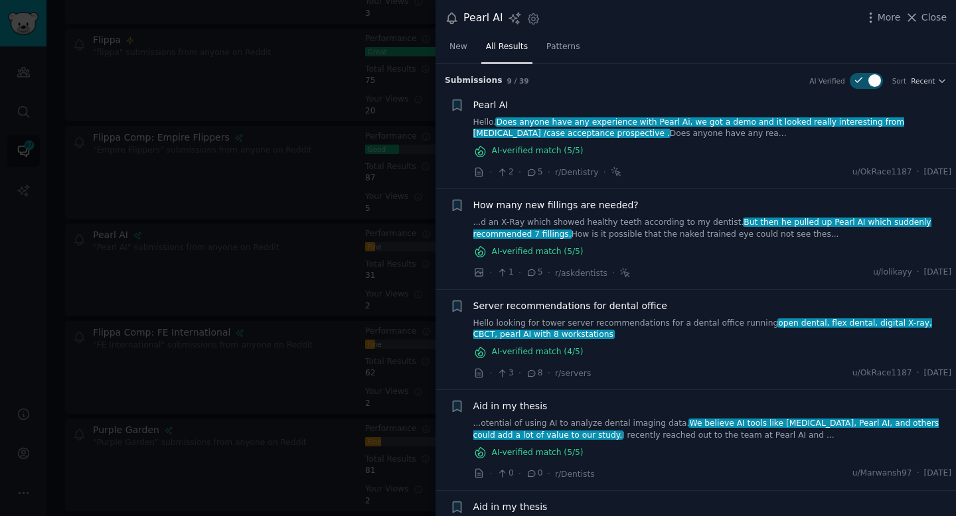
click at [331, 190] on div at bounding box center [478, 258] width 956 height 516
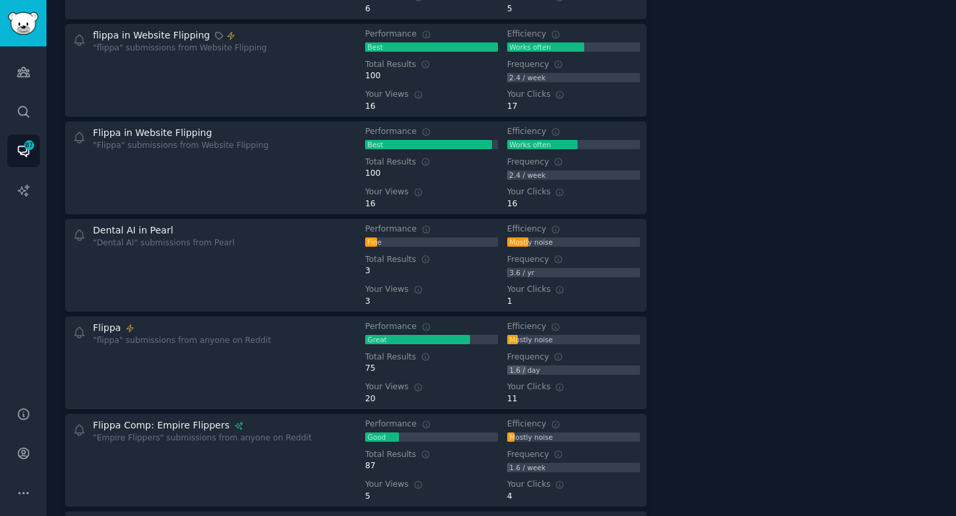
scroll to position [510, 0]
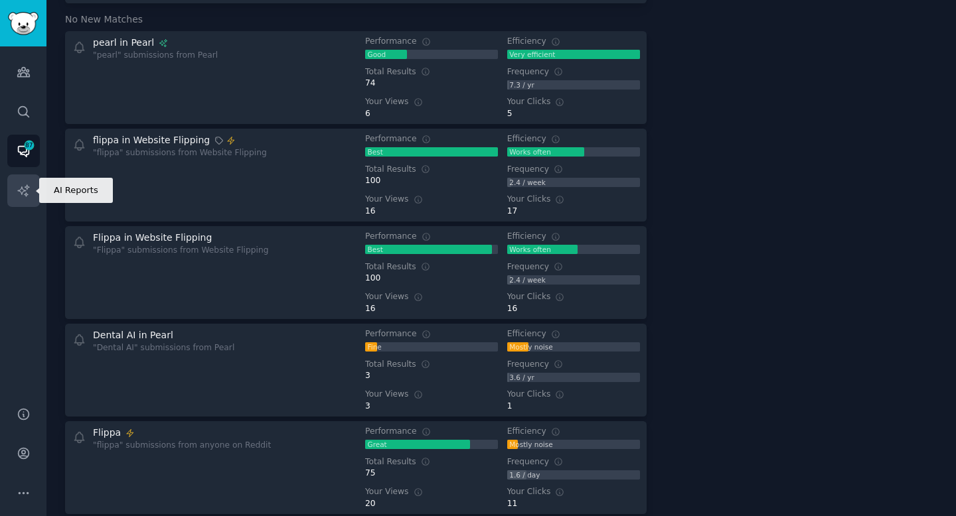
click at [27, 191] on icon "Sidebar" at bounding box center [24, 191] width 14 height 14
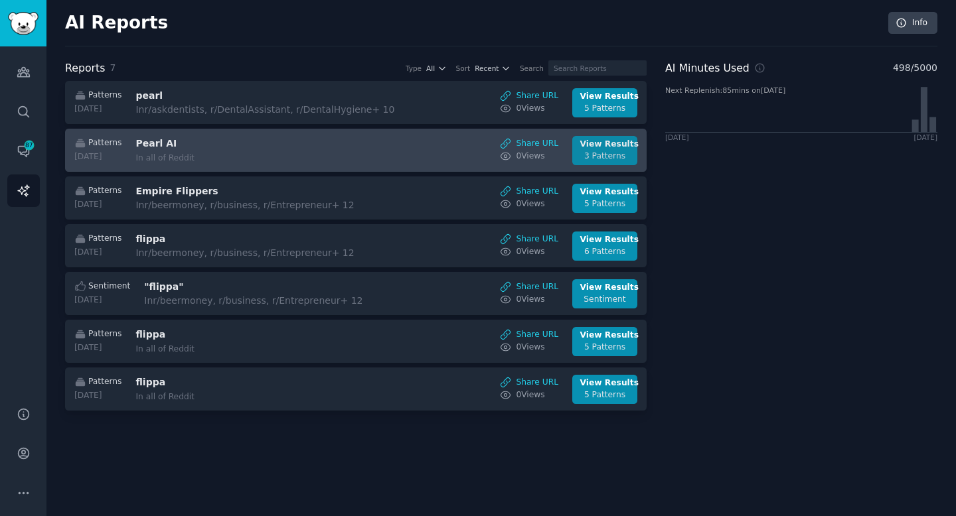
click at [616, 157] on div "3 Patterns" at bounding box center [605, 157] width 50 height 12
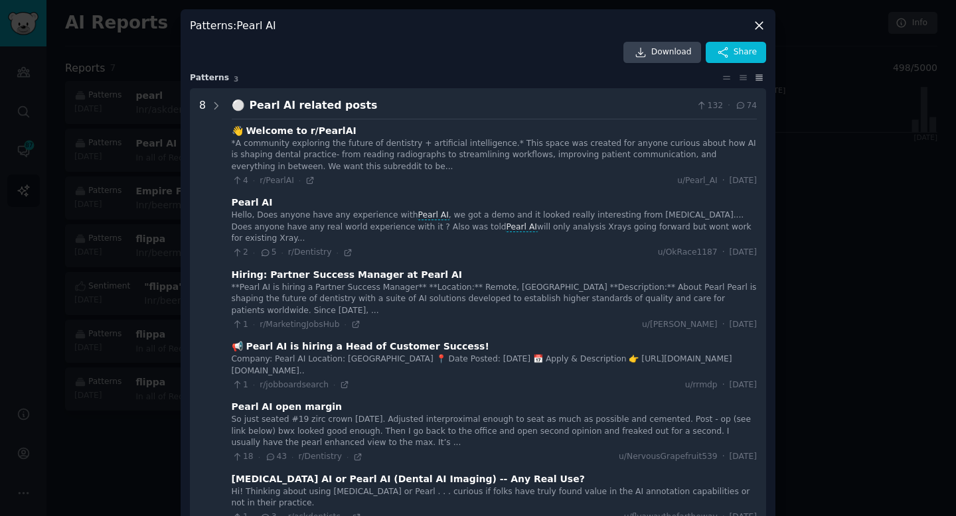
click at [796, 133] on div at bounding box center [478, 258] width 956 height 516
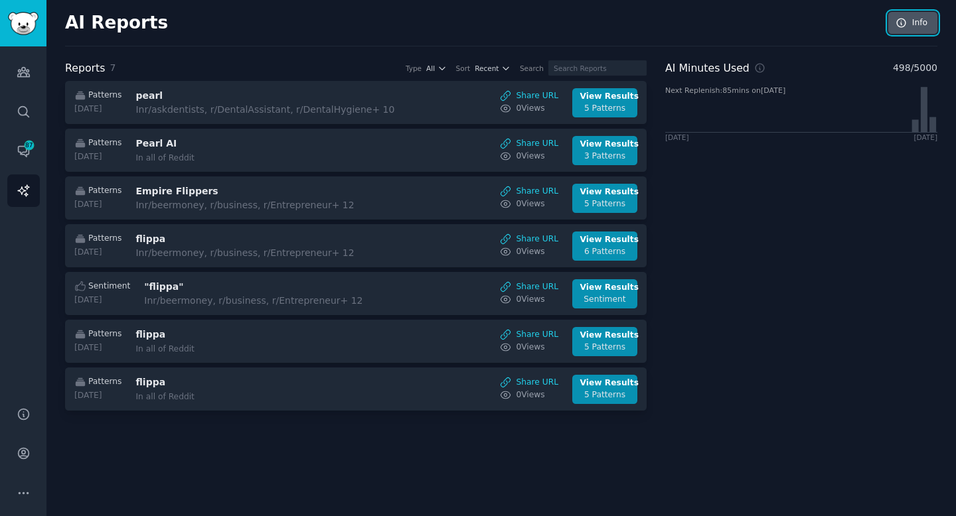
click at [924, 29] on link "Info" at bounding box center [912, 23] width 49 height 23
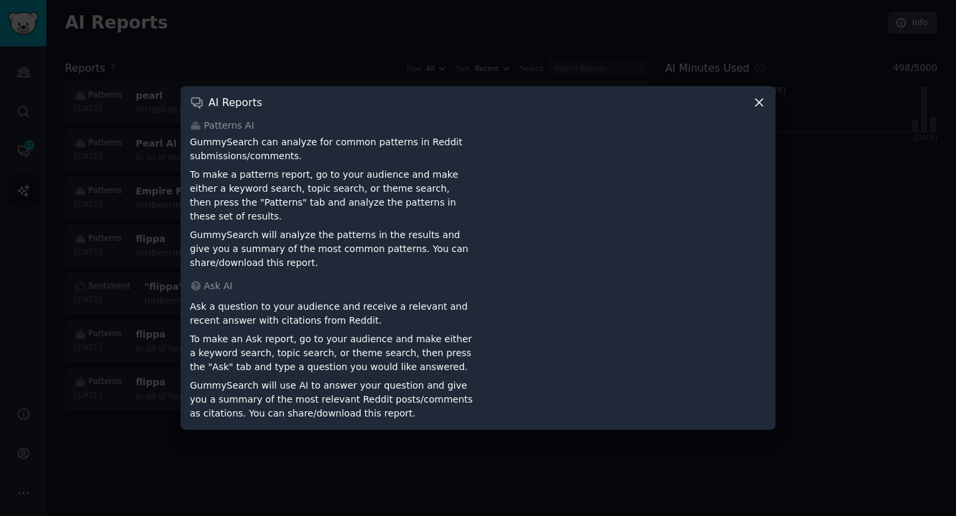
click at [796, 100] on div at bounding box center [478, 258] width 956 height 516
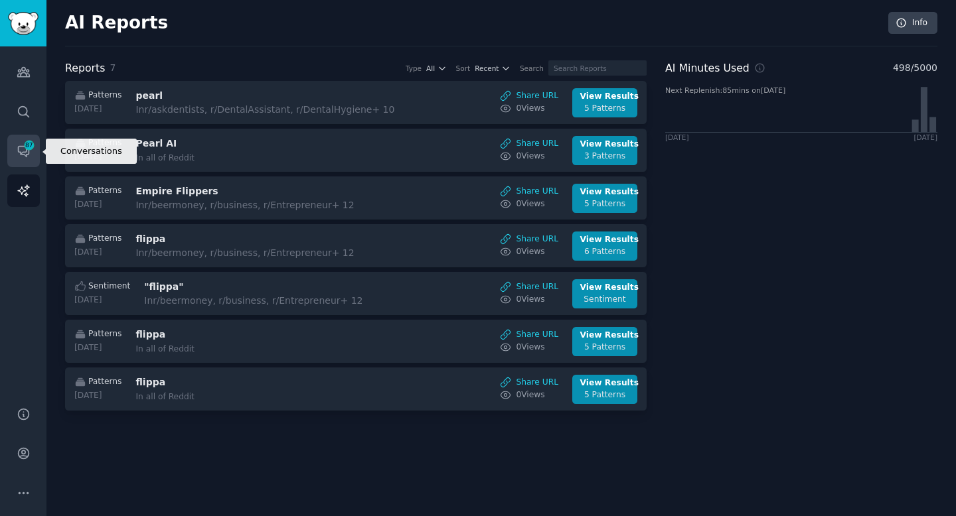
click at [25, 149] on span "87" at bounding box center [29, 145] width 12 height 9
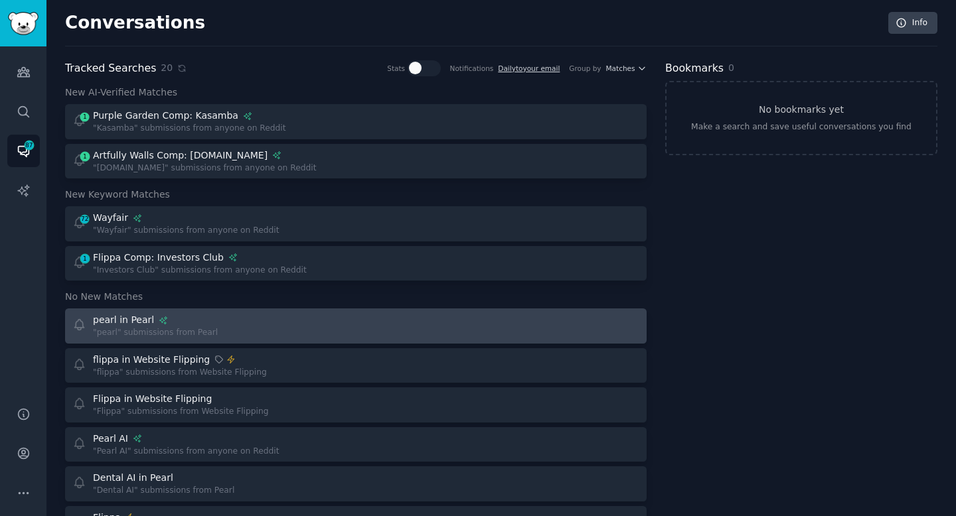
click at [173, 324] on div "pearl in Pearl" at bounding box center [155, 320] width 125 height 14
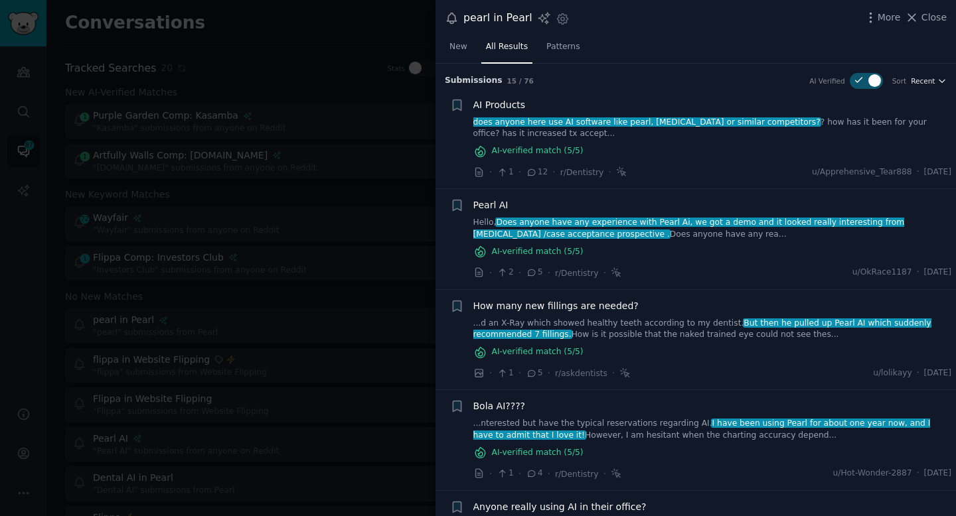
click at [928, 81] on span "Recent" at bounding box center [922, 80] width 24 height 9
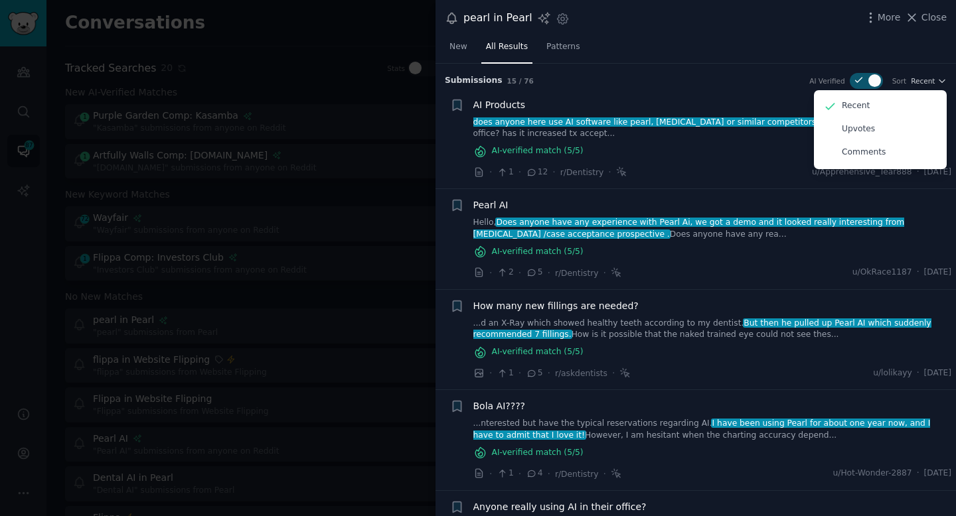
click at [754, 61] on div "New All Results Patterns" at bounding box center [695, 49] width 520 height 27
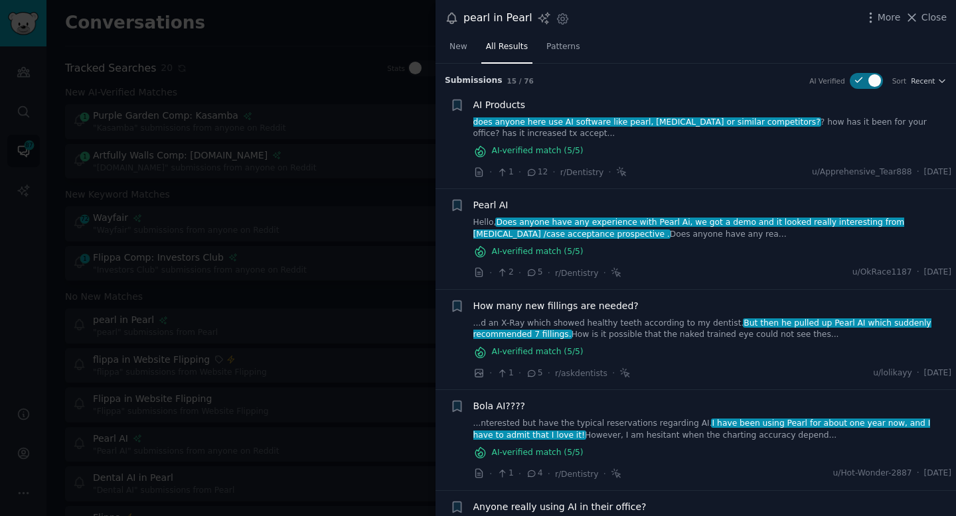
click at [853, 82] on icon at bounding box center [859, 80] width 12 height 12
checkbox input "false"
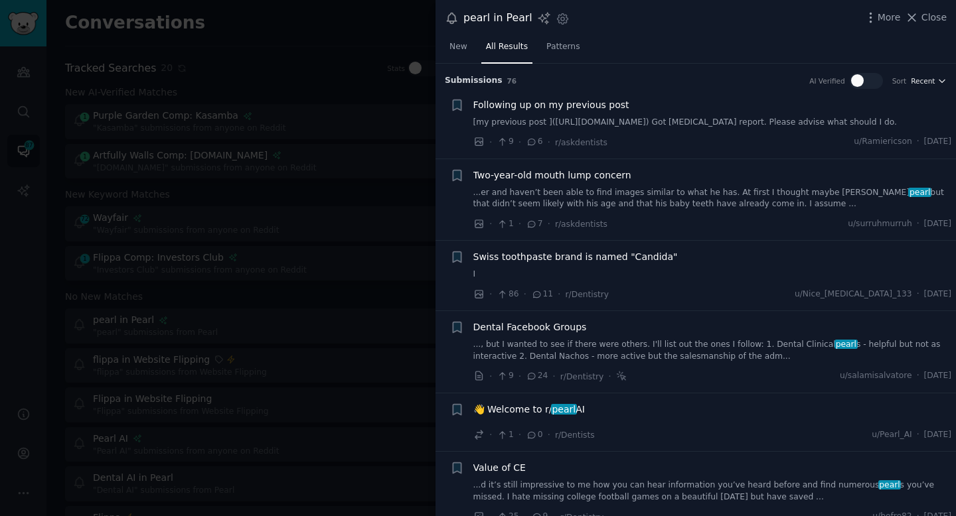
click at [938, 77] on icon "button" at bounding box center [941, 80] width 9 height 9
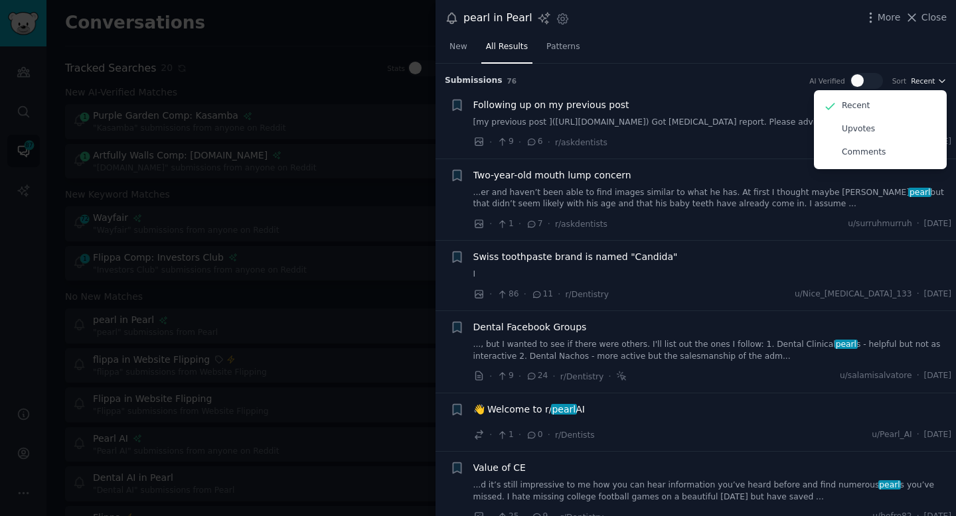
click at [938, 77] on icon "button" at bounding box center [941, 80] width 9 height 9
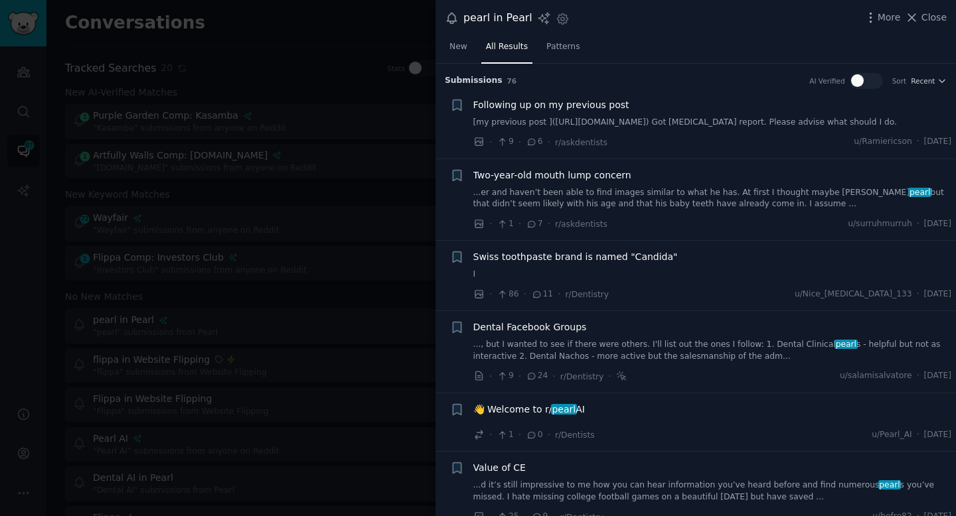
click at [351, 72] on div at bounding box center [478, 258] width 956 height 516
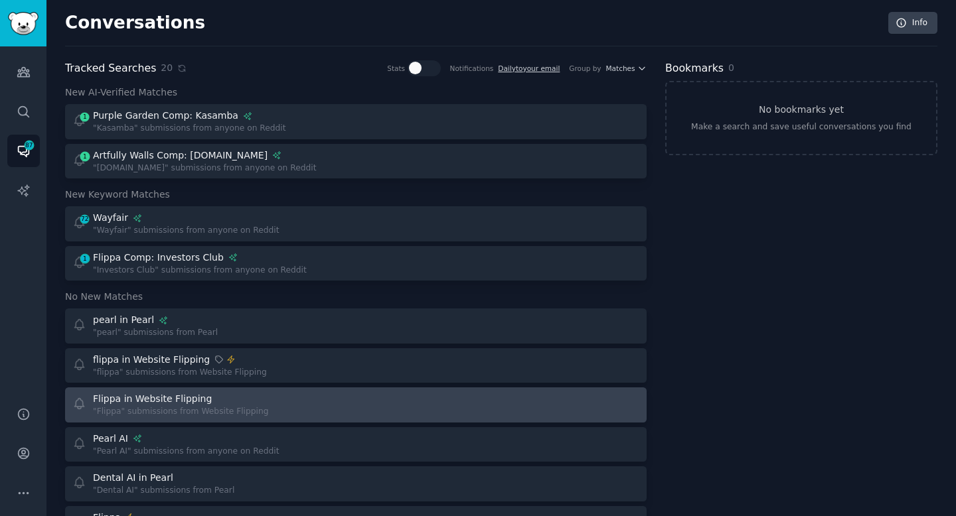
click at [153, 408] on div ""Flippa" submissions from Website Flipping" at bounding box center [181, 412] width 176 height 12
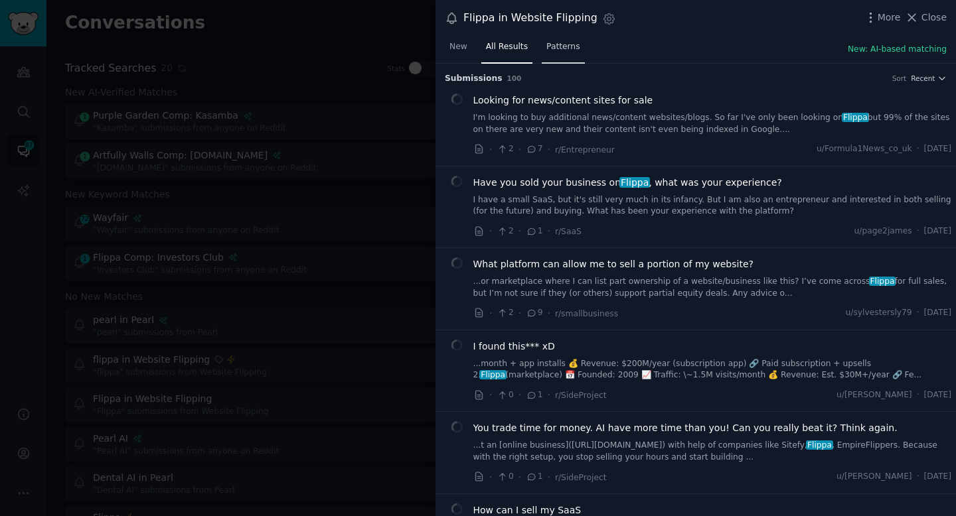
click at [575, 44] on span "Patterns" at bounding box center [562, 47] width 33 height 12
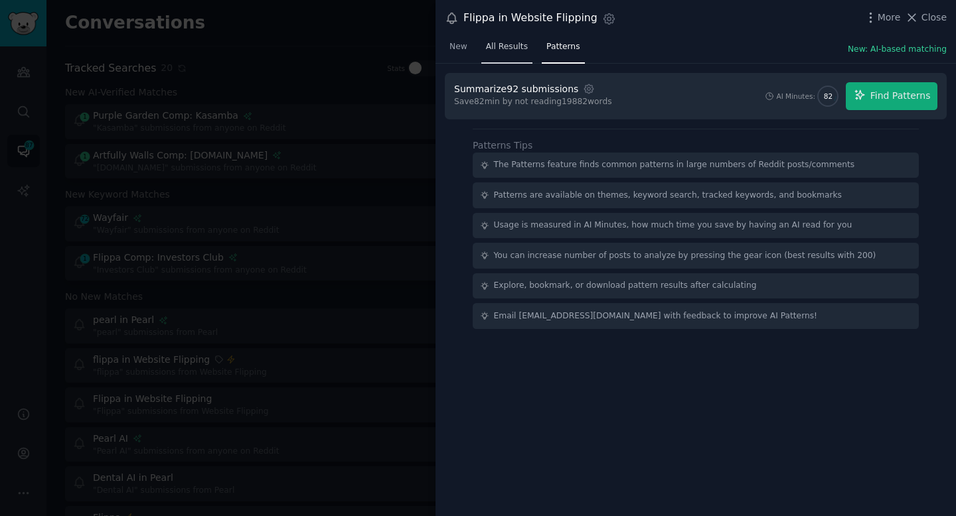
click at [522, 46] on span "All Results" at bounding box center [507, 47] width 42 height 12
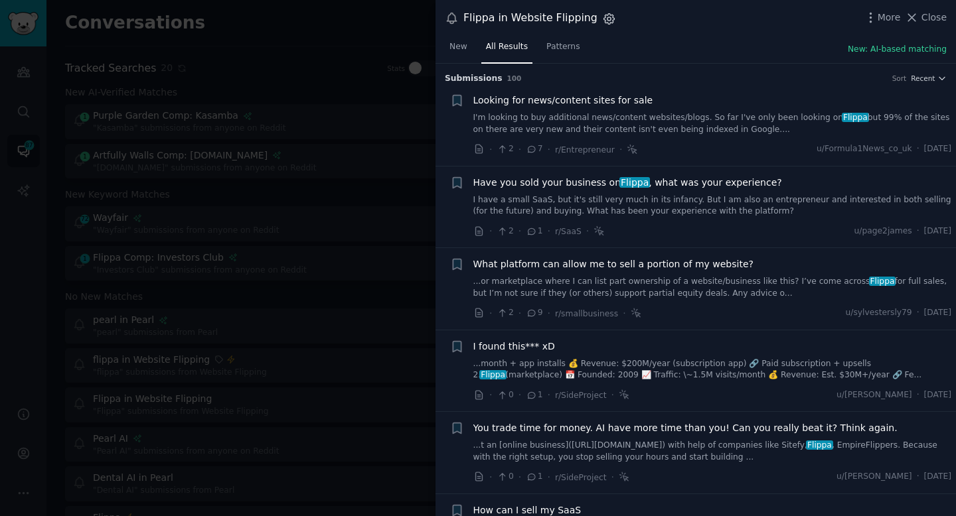
click at [602, 18] on icon "button" at bounding box center [609, 19] width 14 height 14
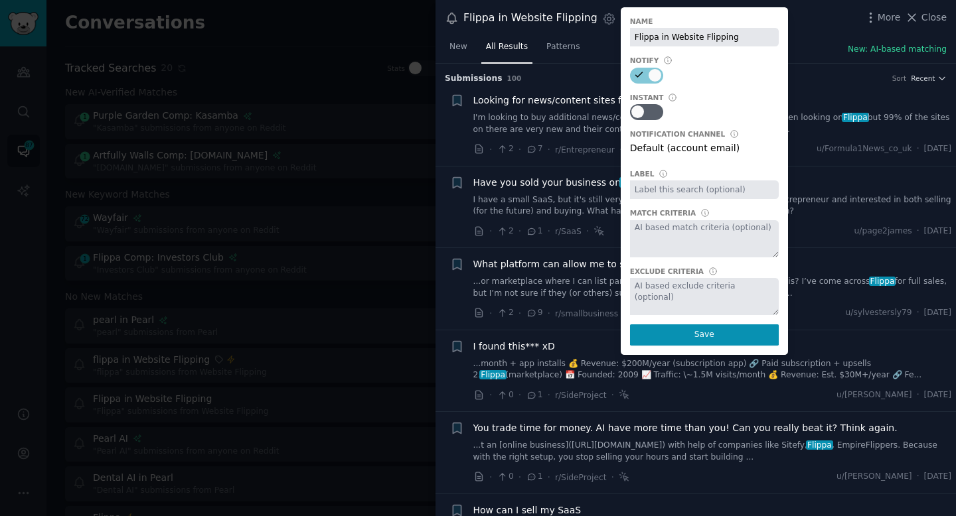
click at [805, 35] on div "Flippa in Website Flipping Settings Name Flippa in Website Flipping Notify Inst…" at bounding box center [695, 18] width 520 height 36
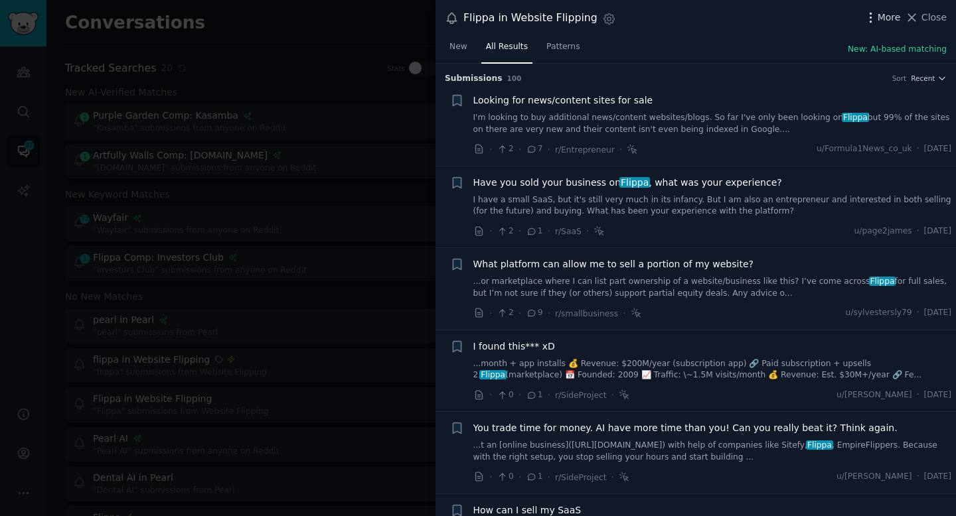
click at [877, 22] on icon "button" at bounding box center [870, 18] width 14 height 14
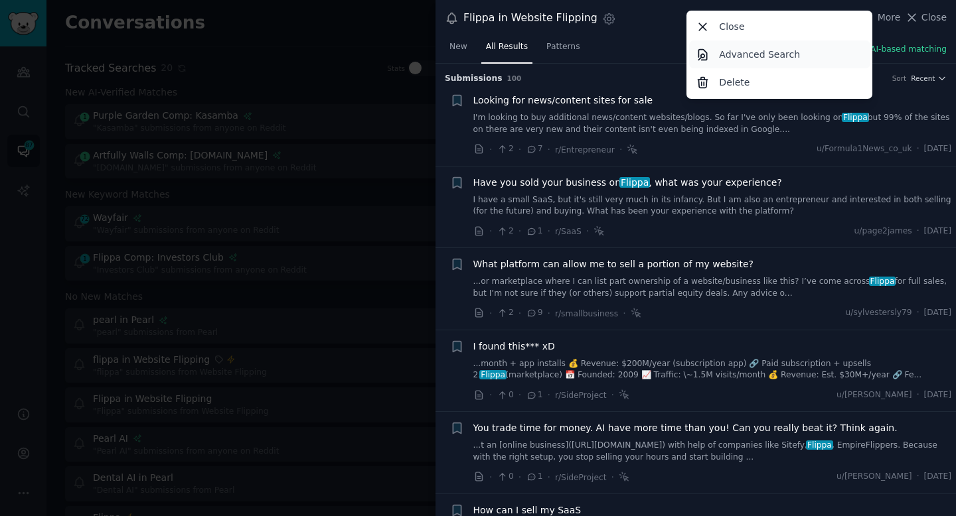
click at [793, 54] on p "Advanced Search" at bounding box center [759, 55] width 81 height 14
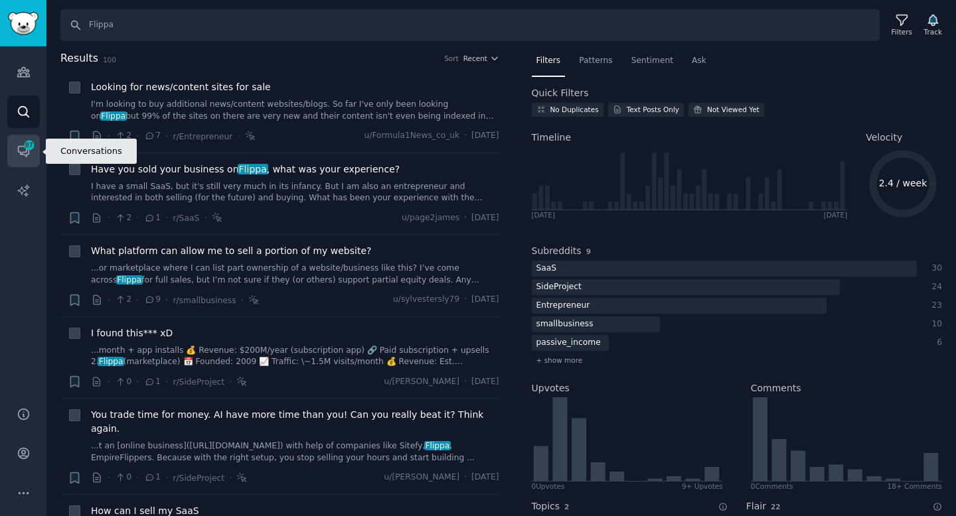
click at [33, 144] on span "87" at bounding box center [29, 145] width 12 height 9
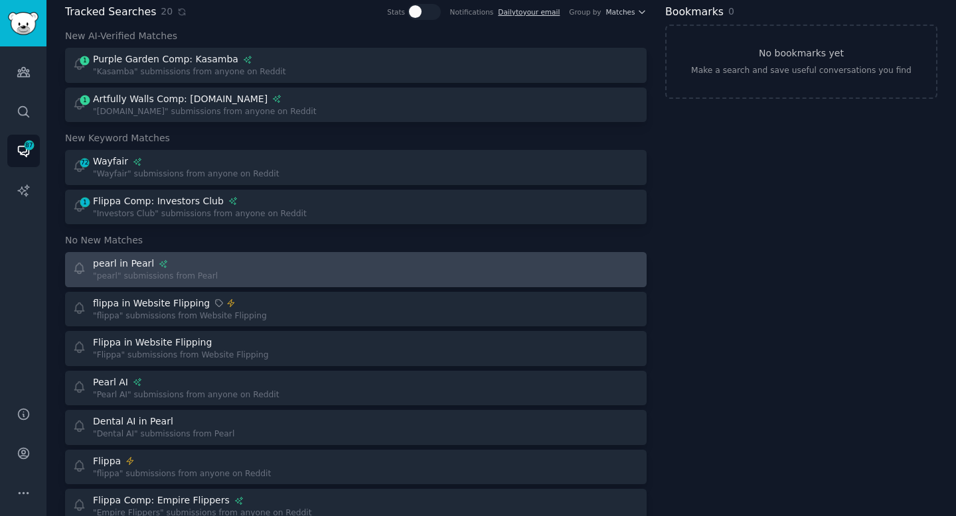
scroll to position [57, 0]
click at [200, 275] on div ""pearl" submissions from Pearl" at bounding box center [155, 276] width 125 height 12
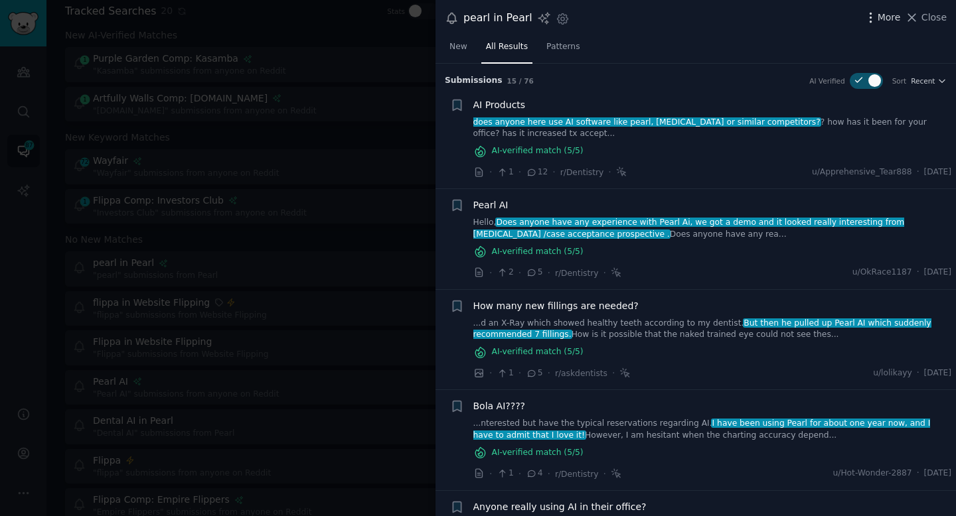
click at [874, 11] on icon "button" at bounding box center [870, 18] width 14 height 14
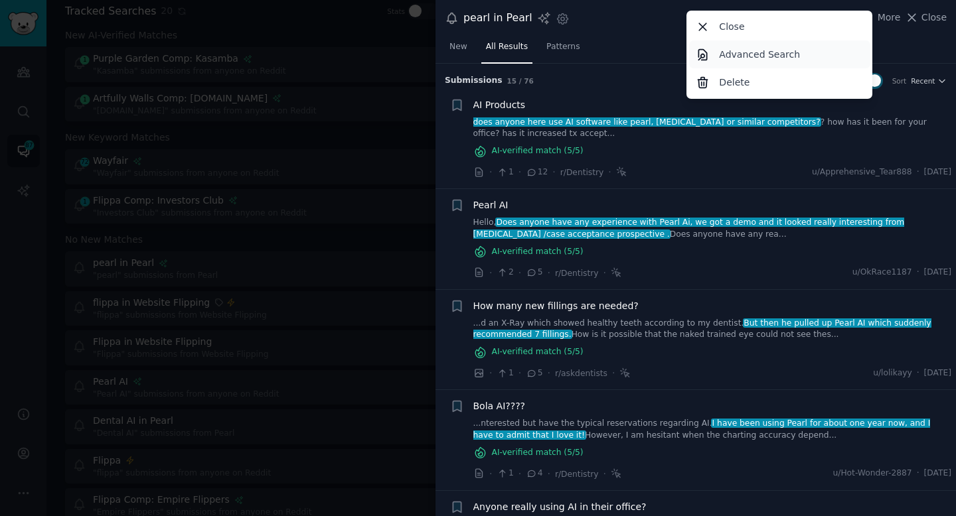
click at [752, 57] on p "Advanced Search" at bounding box center [759, 55] width 81 height 14
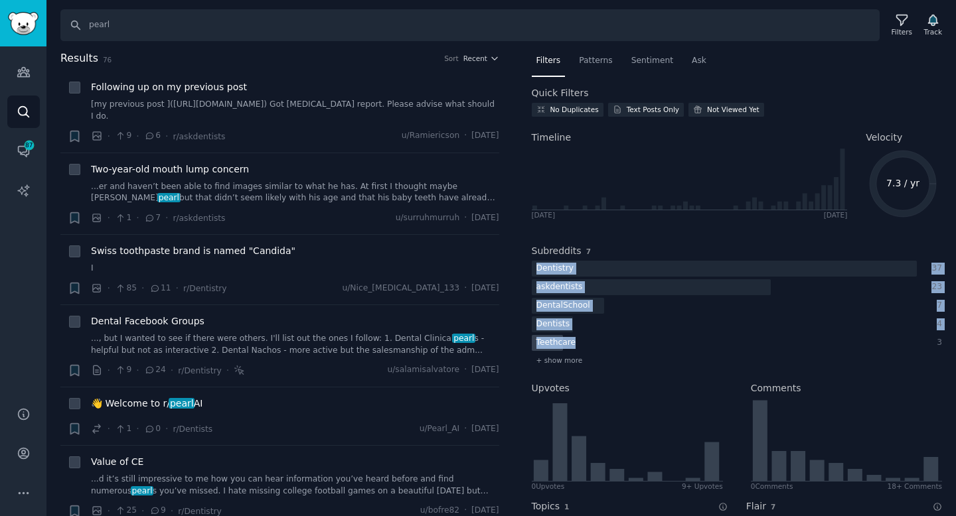
drag, startPoint x: 527, startPoint y: 267, endPoint x: 576, endPoint y: 337, distance: 85.8
click at [576, 337] on div "Filters Patterns Sentiment Ask Quick Filters No Duplicates Text Posts Only Not …" at bounding box center [737, 283] width 439 height 466
copy div "Dentistry 37 askdentists 23 DentalSchool 7 Dentists 4 Teethcare"
click at [573, 360] on span "+ show more" at bounding box center [559, 360] width 46 height 9
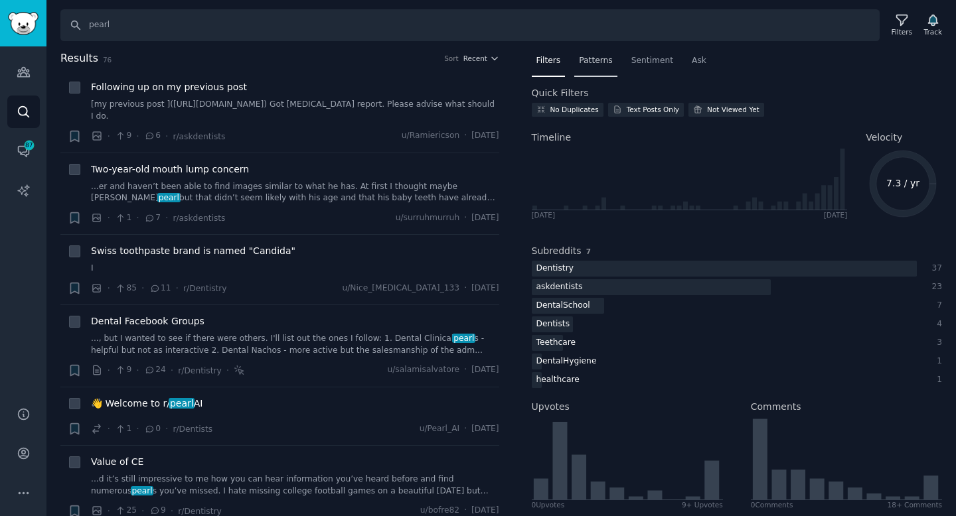
click at [602, 62] on span "Patterns" at bounding box center [595, 61] width 33 height 12
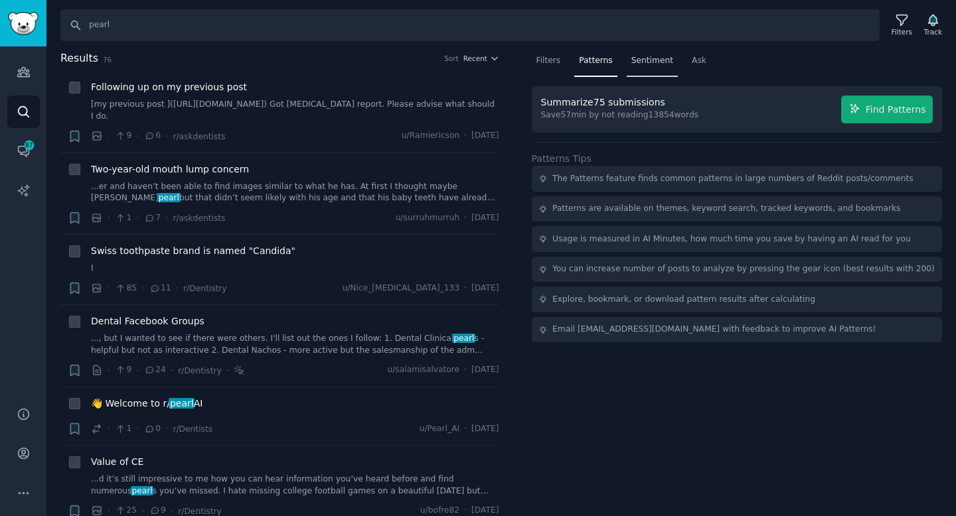
click at [643, 56] on span "Sentiment" at bounding box center [652, 61] width 42 height 12
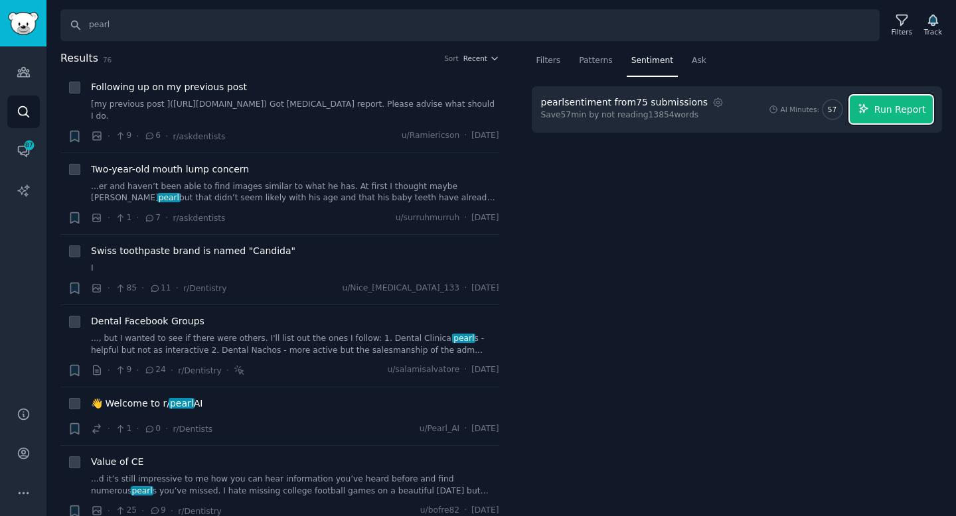
click at [887, 109] on span "Run Report" at bounding box center [900, 110] width 52 height 14
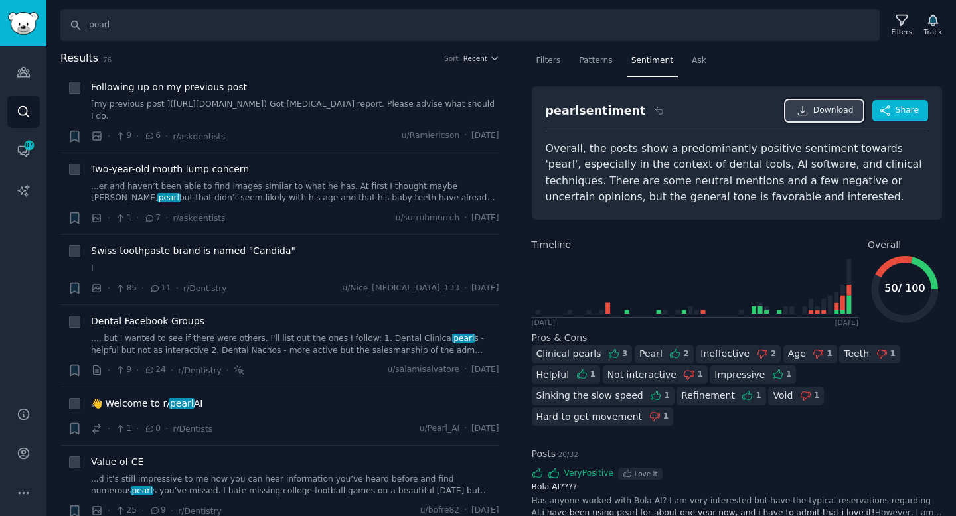
click at [839, 109] on span "Download" at bounding box center [833, 111] width 40 height 12
click at [122, 21] on input "pearl" at bounding box center [469, 25] width 819 height 32
type input "pearl ai"
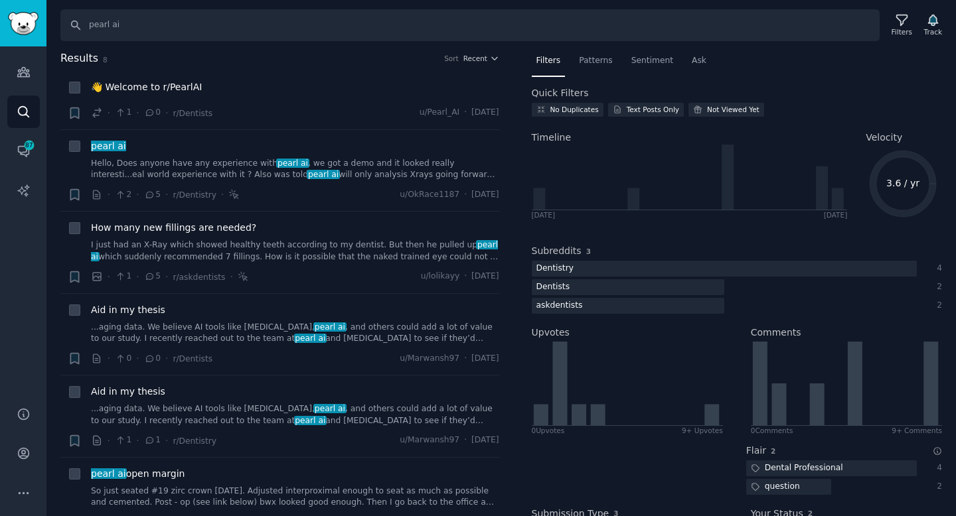
click at [622, 249] on div "Subreddits 3" at bounding box center [737, 251] width 411 height 14
click at [659, 63] on span "Sentiment" at bounding box center [652, 61] width 42 height 12
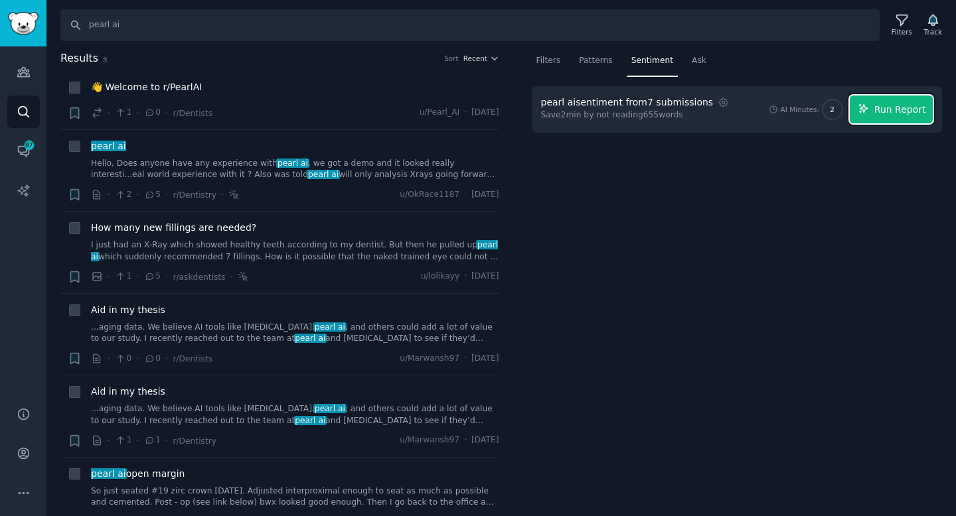
click at [878, 110] on span "Run Report" at bounding box center [900, 110] width 52 height 14
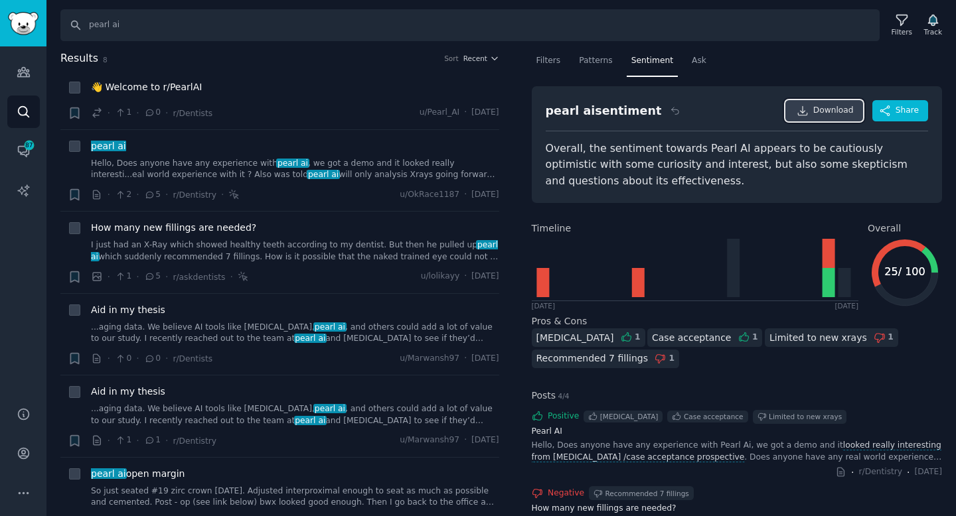
click at [835, 107] on span "Download" at bounding box center [833, 111] width 40 height 12
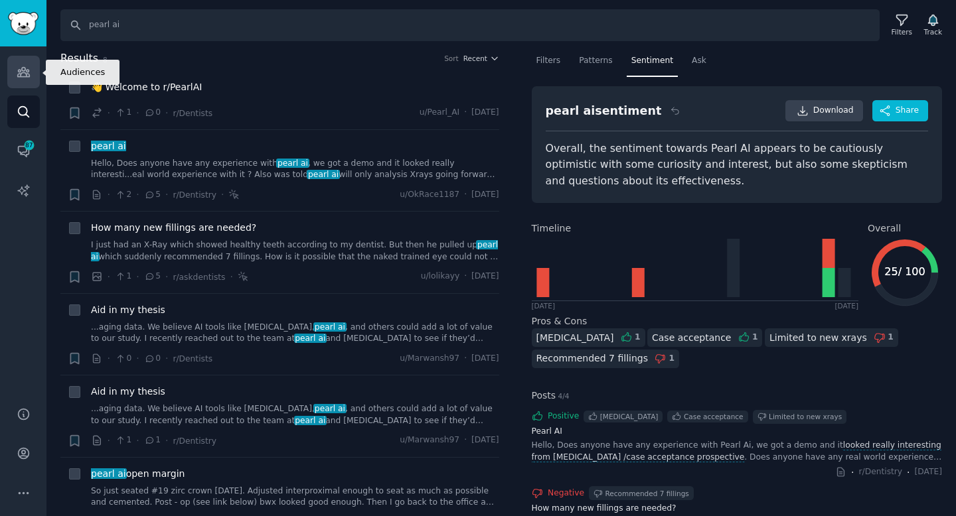
click at [21, 70] on icon "Sidebar" at bounding box center [24, 72] width 14 height 14
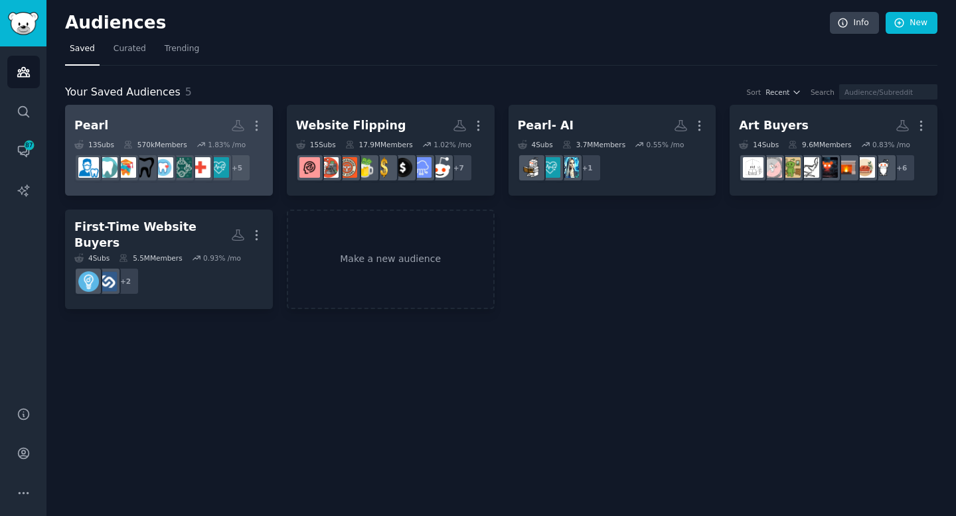
click at [179, 130] on h2 "Pearl More" at bounding box center [168, 125] width 189 height 23
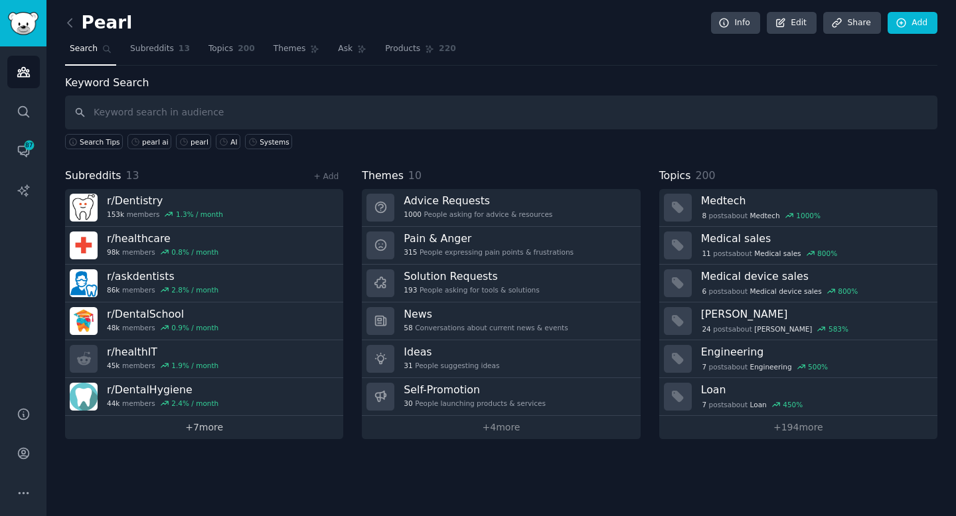
click at [210, 425] on link "+ 7 more" at bounding box center [204, 427] width 278 height 23
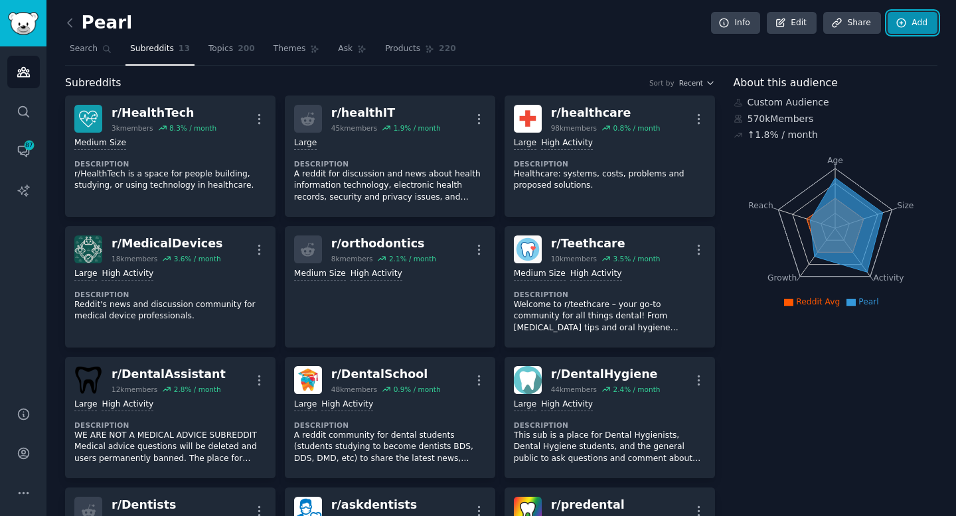
click at [896, 26] on icon at bounding box center [901, 23] width 12 height 12
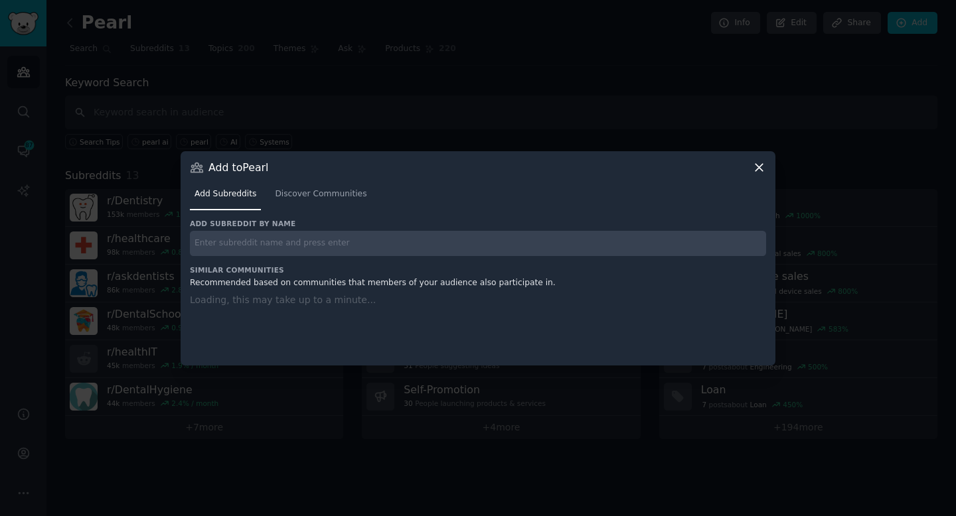
click at [413, 60] on div at bounding box center [478, 258] width 956 height 516
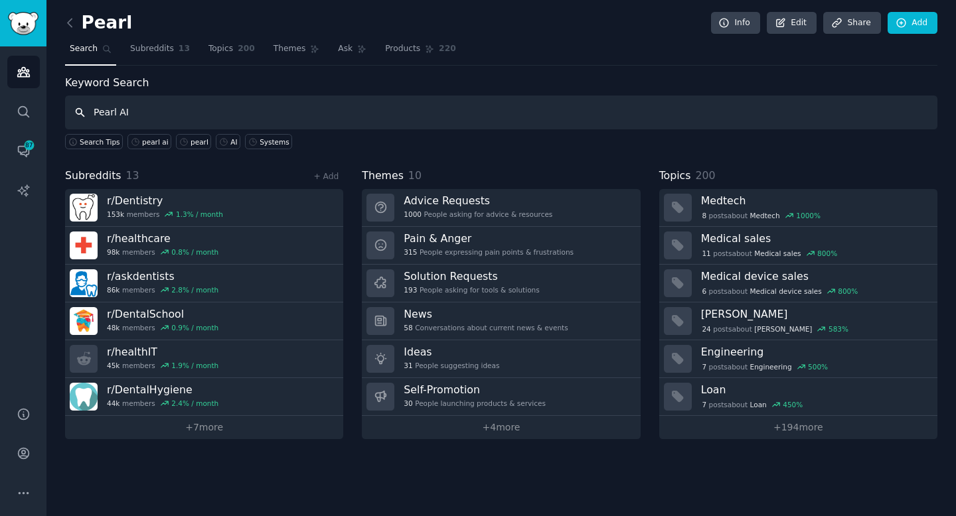
type input "Pearl AI"
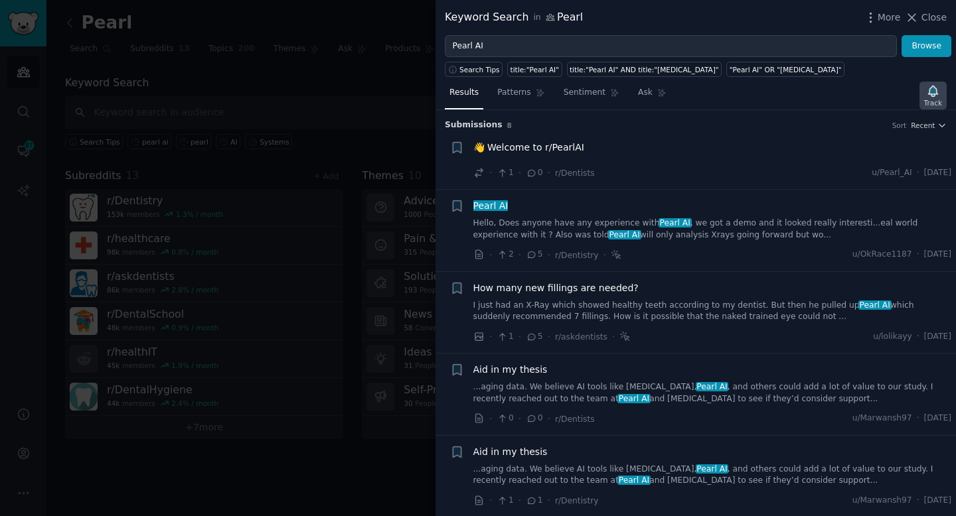
click at [928, 91] on icon "button" at bounding box center [932, 91] width 9 height 11
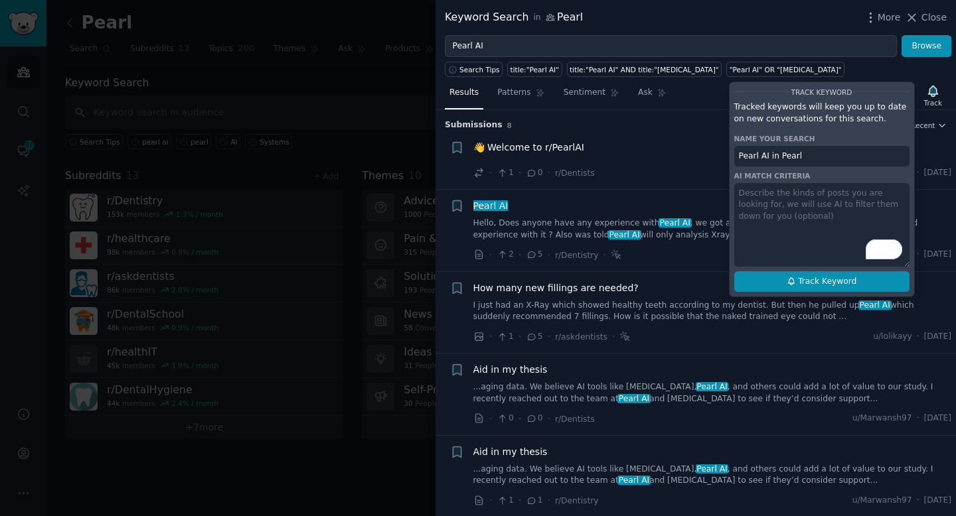
click at [817, 283] on span "Track Keyword" at bounding box center [827, 282] width 58 height 12
type input "Pearl AI in Pearl"
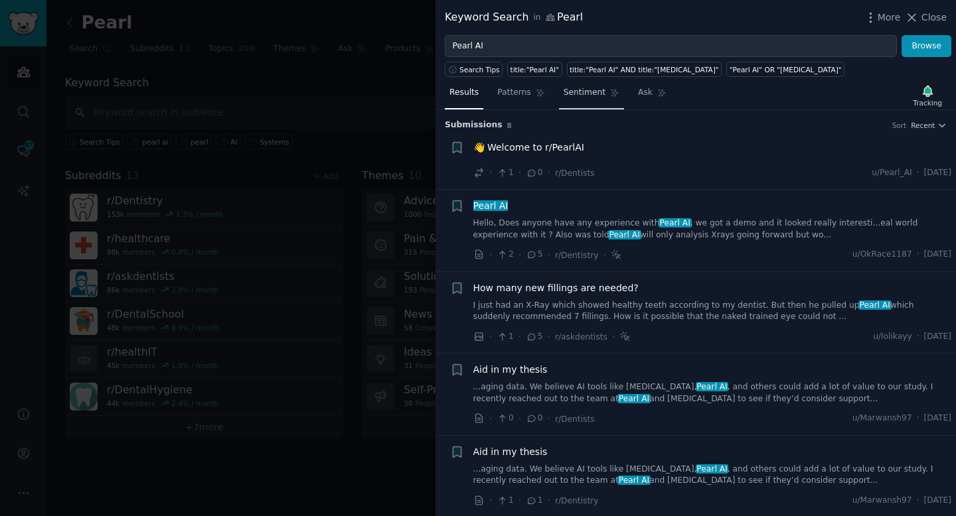
click at [601, 96] on span "Sentiment" at bounding box center [584, 93] width 42 height 12
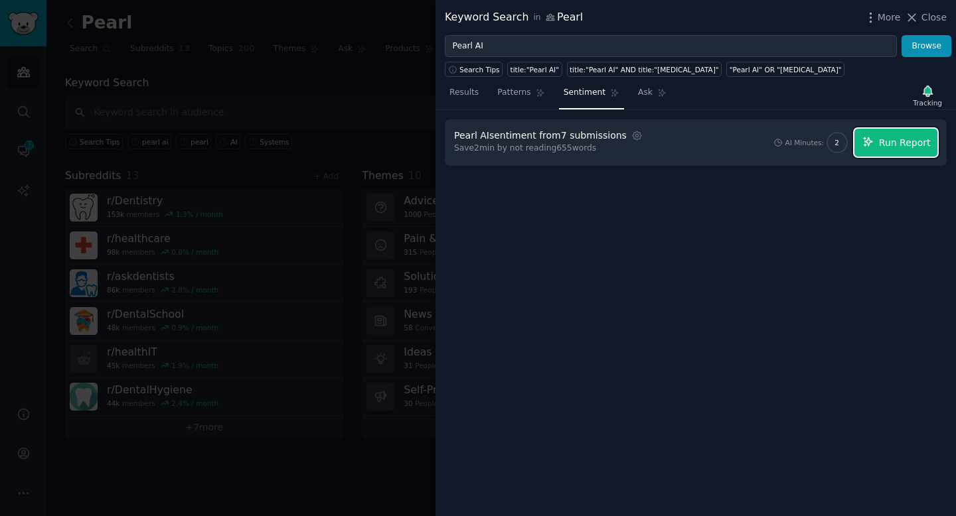
click at [897, 143] on span "Run Report" at bounding box center [905, 143] width 52 height 14
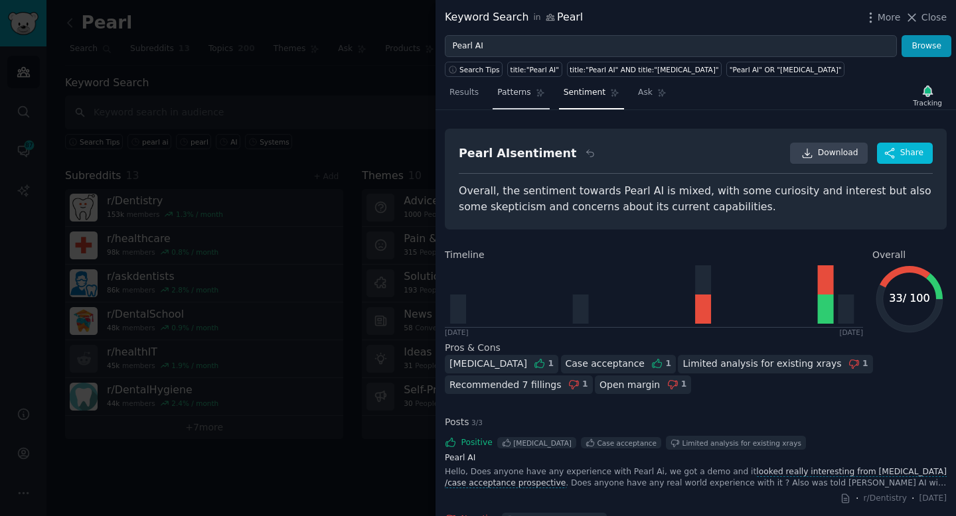
click at [500, 90] on span "Patterns" at bounding box center [513, 93] width 33 height 12
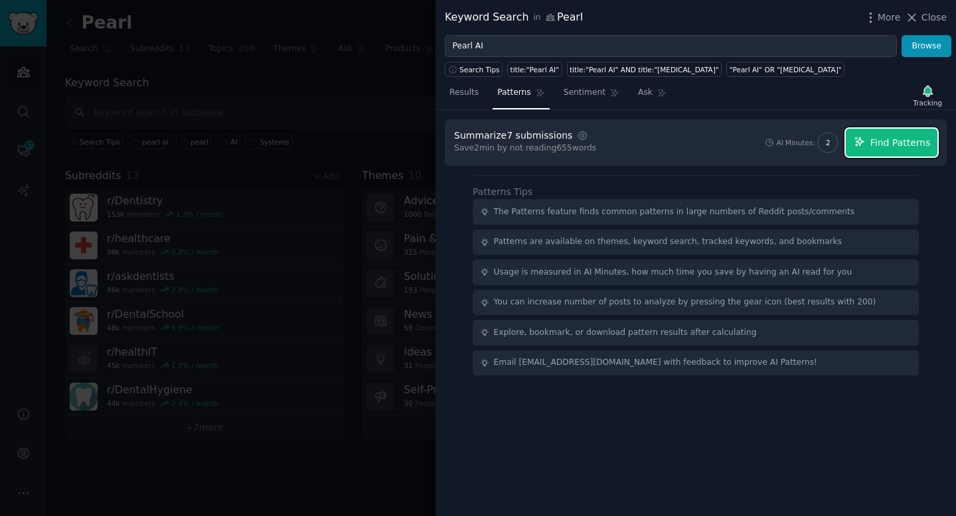
click at [888, 147] on span "Find Patterns" at bounding box center [900, 143] width 60 height 14
